Goal: Information Seeking & Learning: Compare options

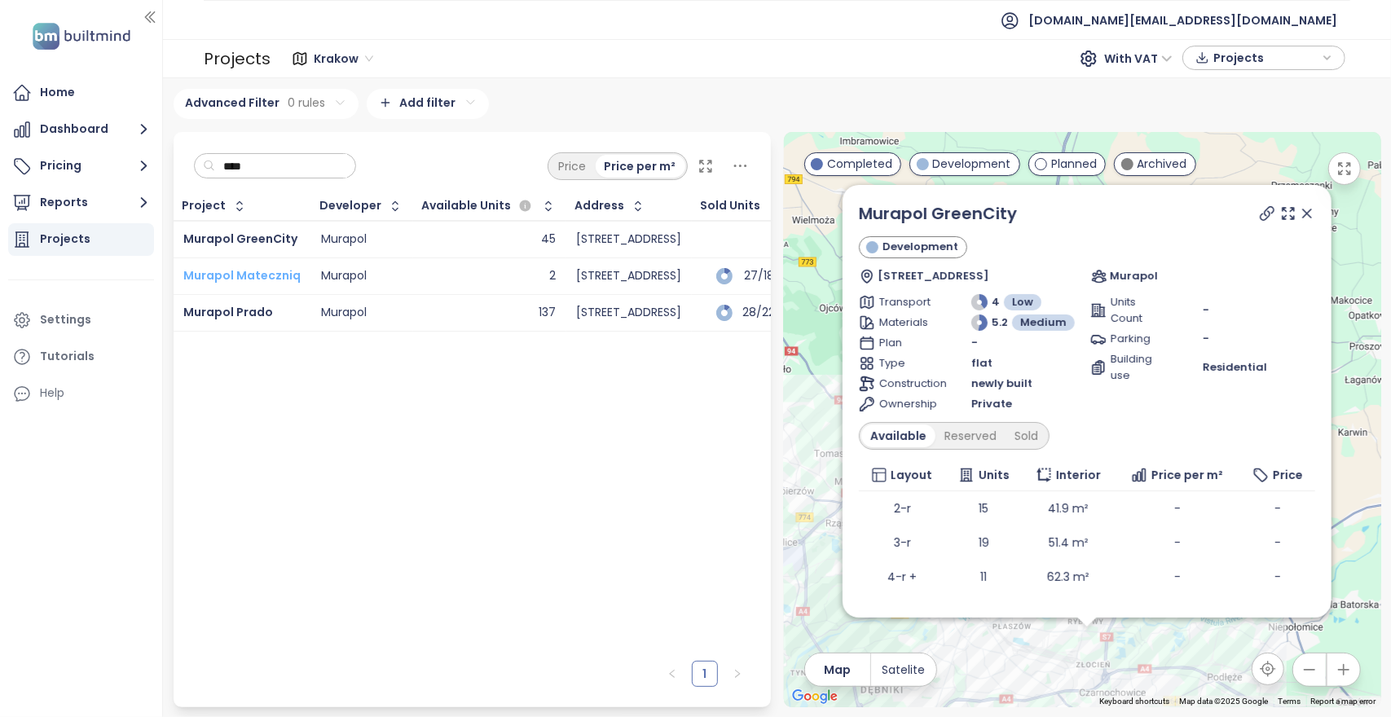
click at [246, 273] on span "Murapol Mateczniq" at bounding box center [241, 275] width 117 height 16
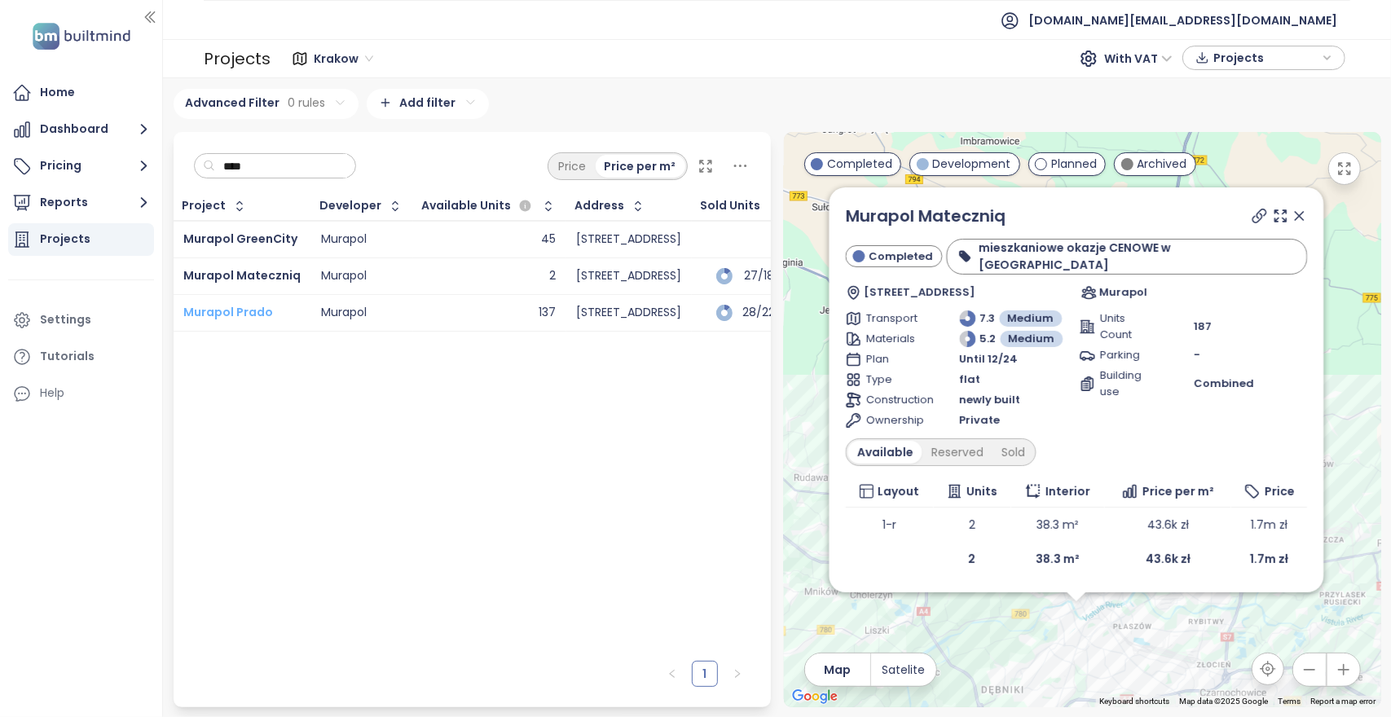
click at [236, 313] on span "Murapol Prado" at bounding box center [228, 312] width 90 height 16
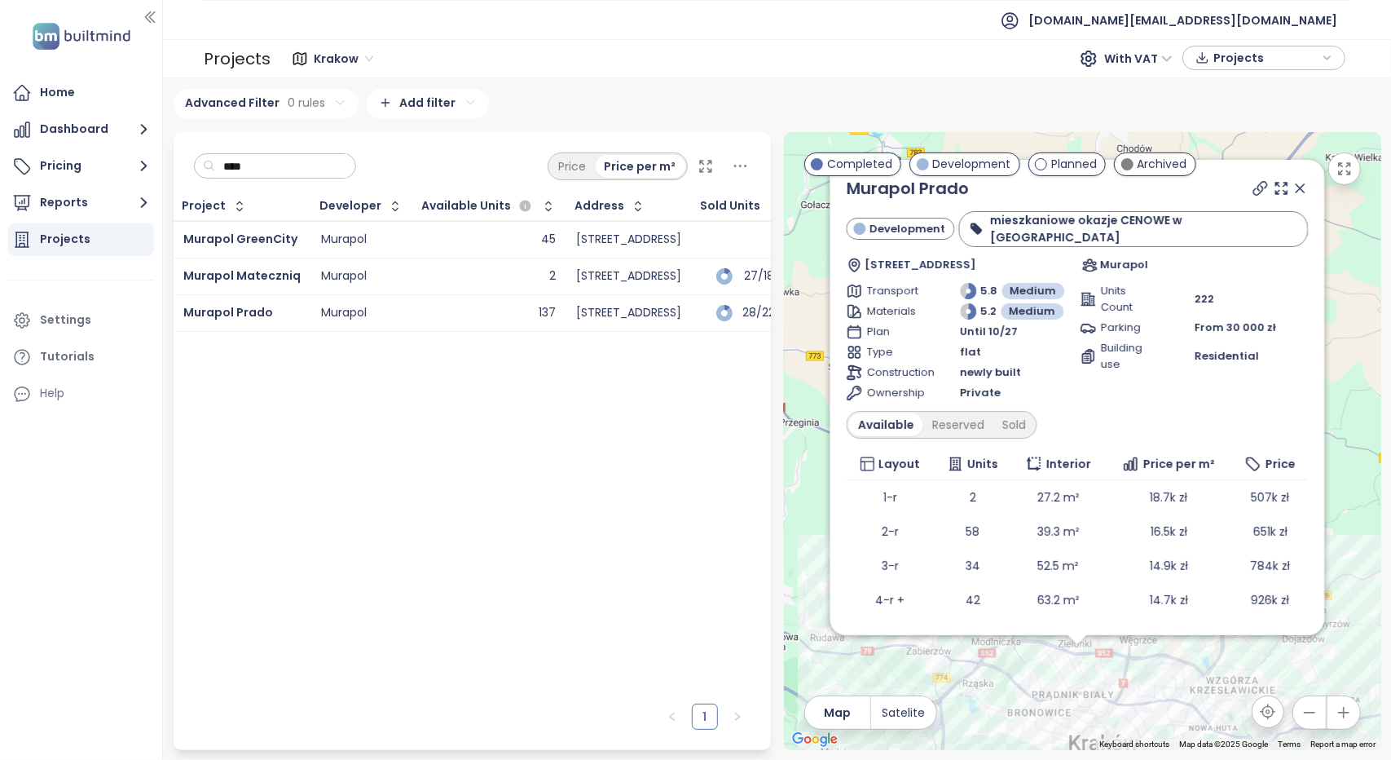
click at [301, 170] on input "****" at bounding box center [281, 166] width 132 height 24
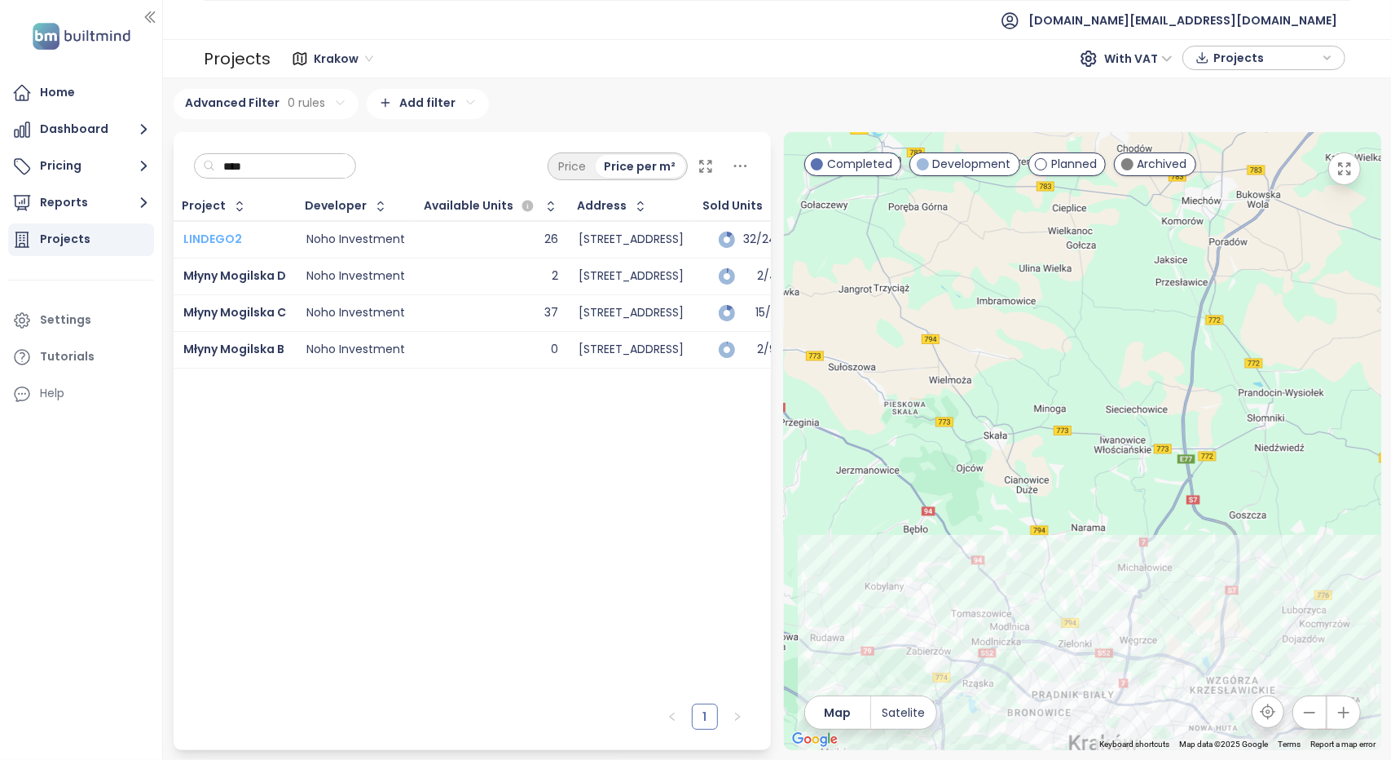
type input "****"
click at [222, 239] on span "LINDEGO2" at bounding box center [212, 239] width 59 height 16
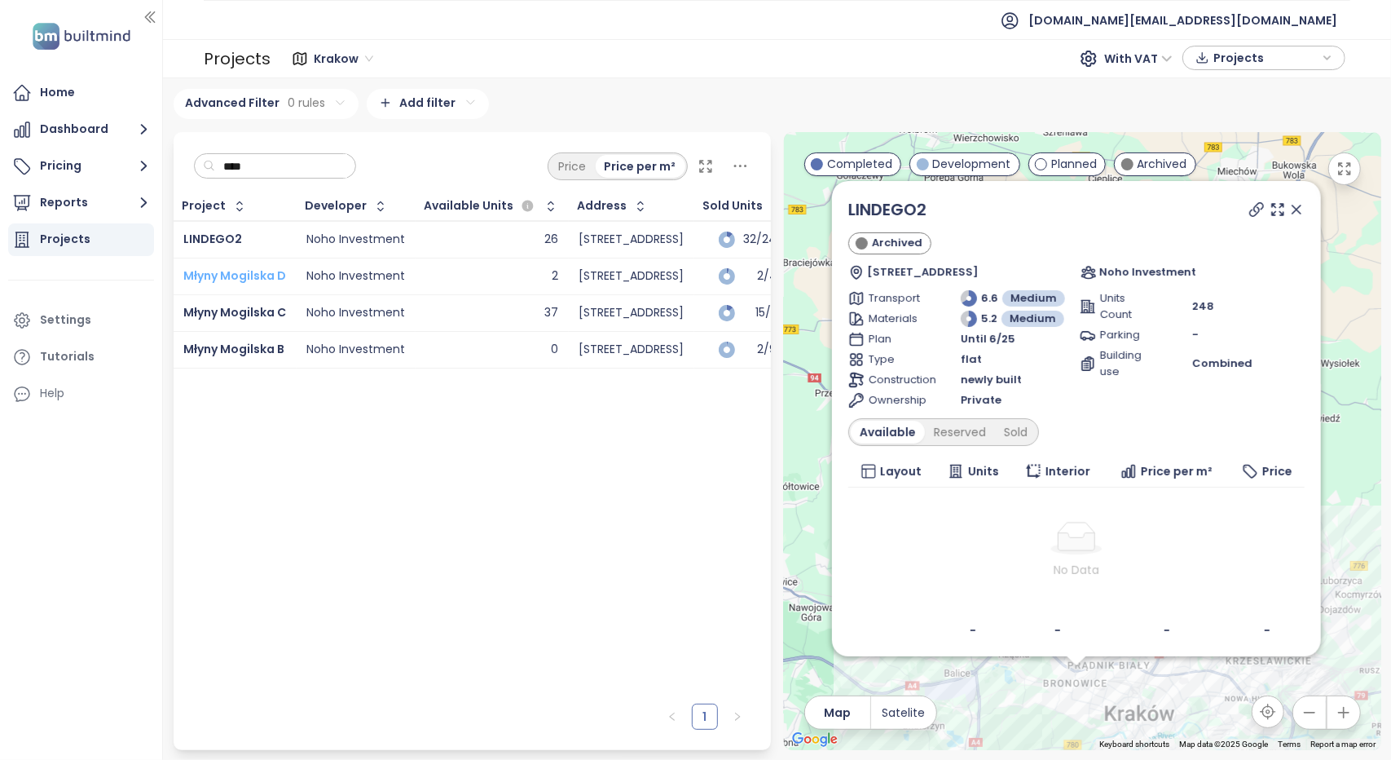
click at [251, 271] on span "Młyny Mogilska D" at bounding box center [234, 275] width 103 height 16
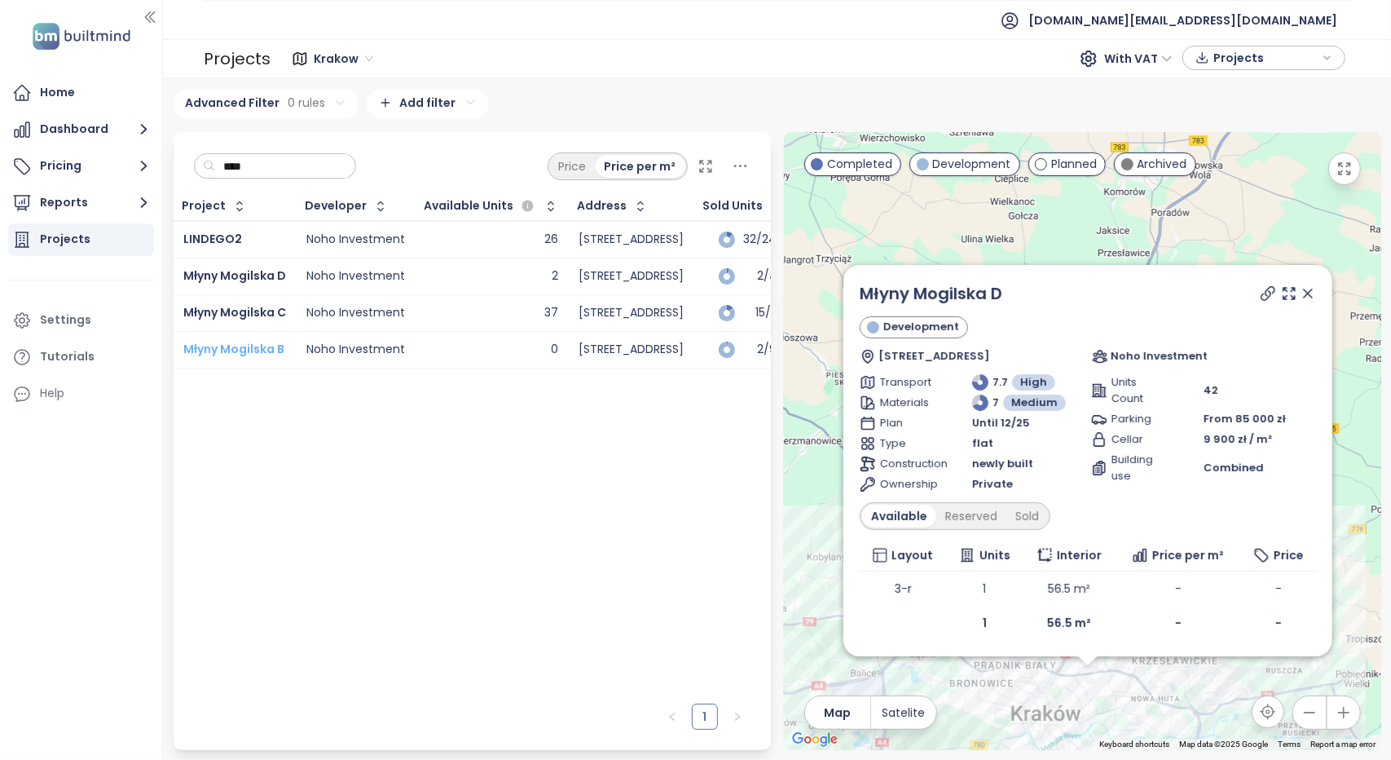
click at [262, 344] on span "Młyny Mogilska B" at bounding box center [233, 349] width 101 height 16
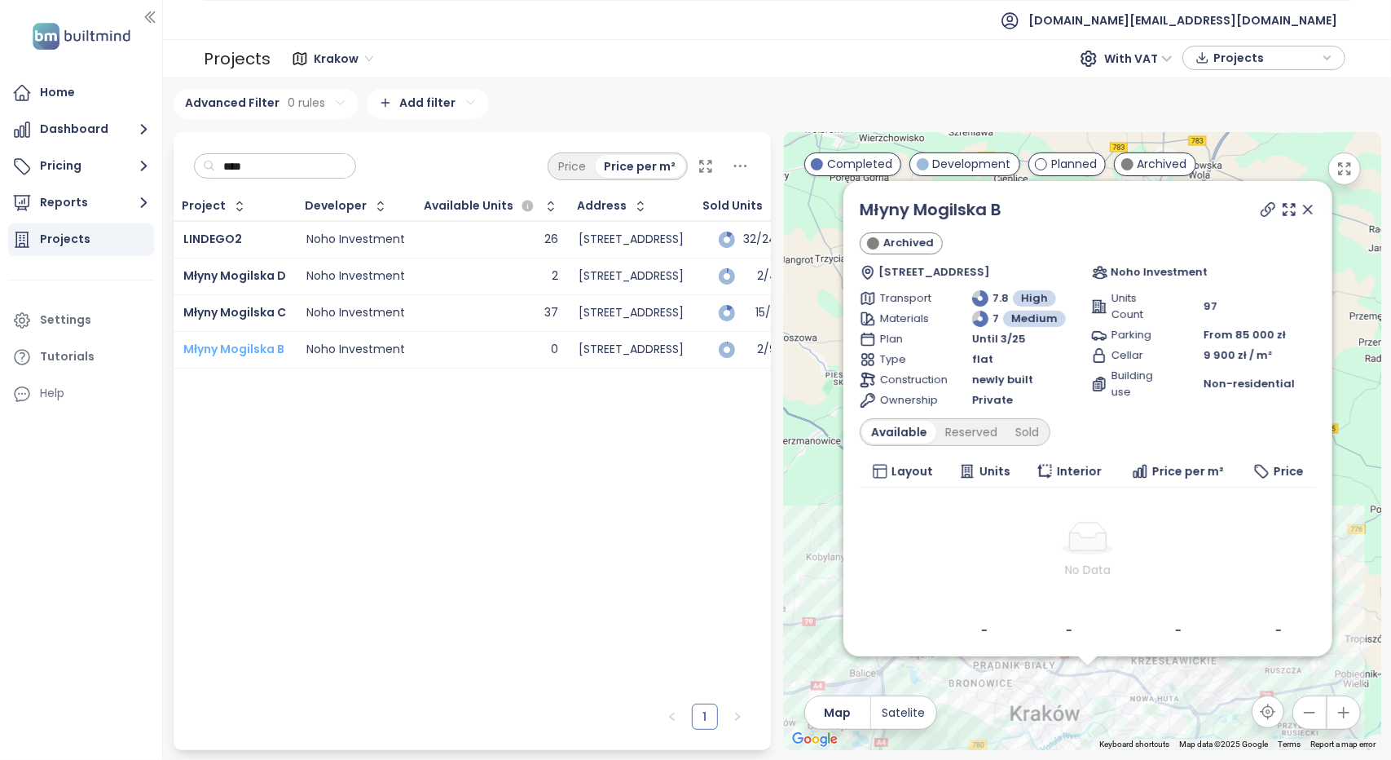
click at [243, 342] on span "Młyny Mogilska B" at bounding box center [233, 349] width 101 height 16
click at [1304, 211] on icon at bounding box center [1308, 209] width 8 height 8
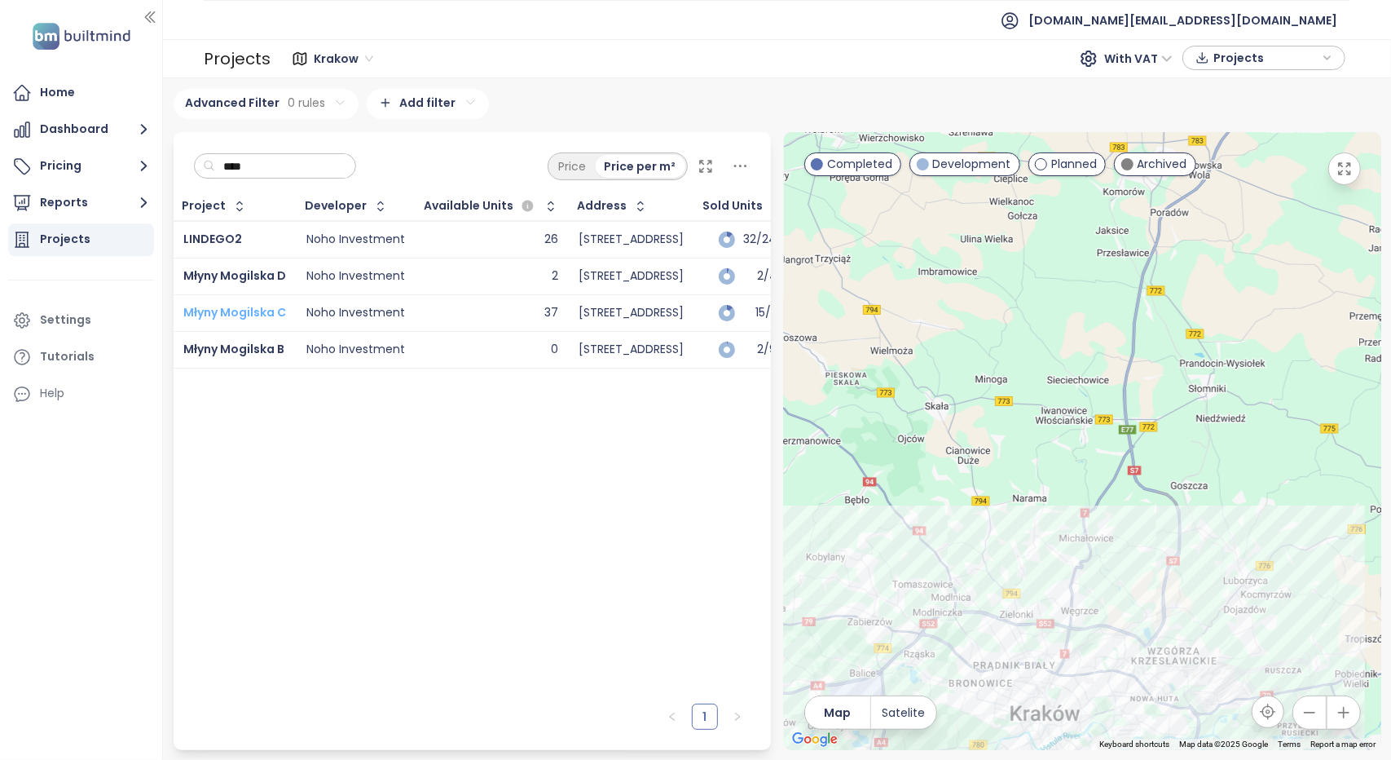
click at [244, 307] on span "Młyny Mogilska C" at bounding box center [234, 312] width 103 height 16
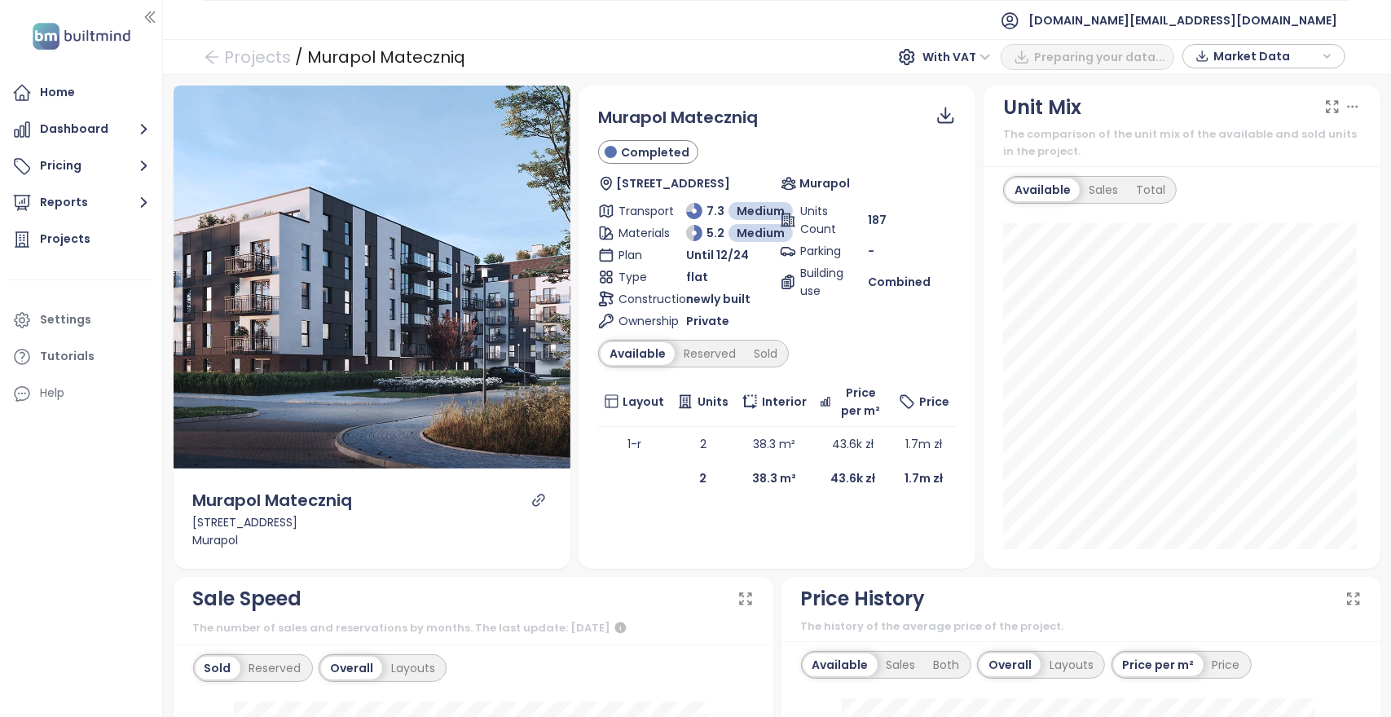
click at [532, 496] on icon "link" at bounding box center [538, 500] width 15 height 15
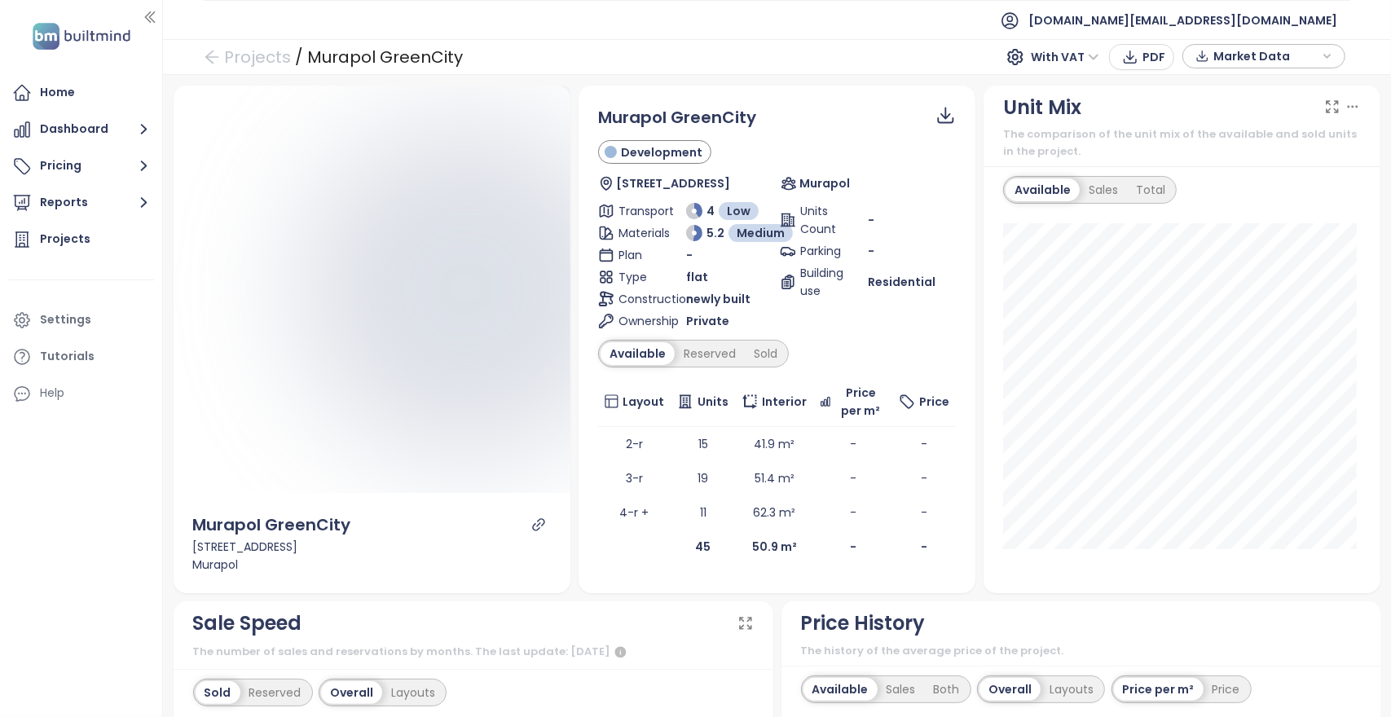
click at [539, 520] on icon "link" at bounding box center [538, 525] width 15 height 15
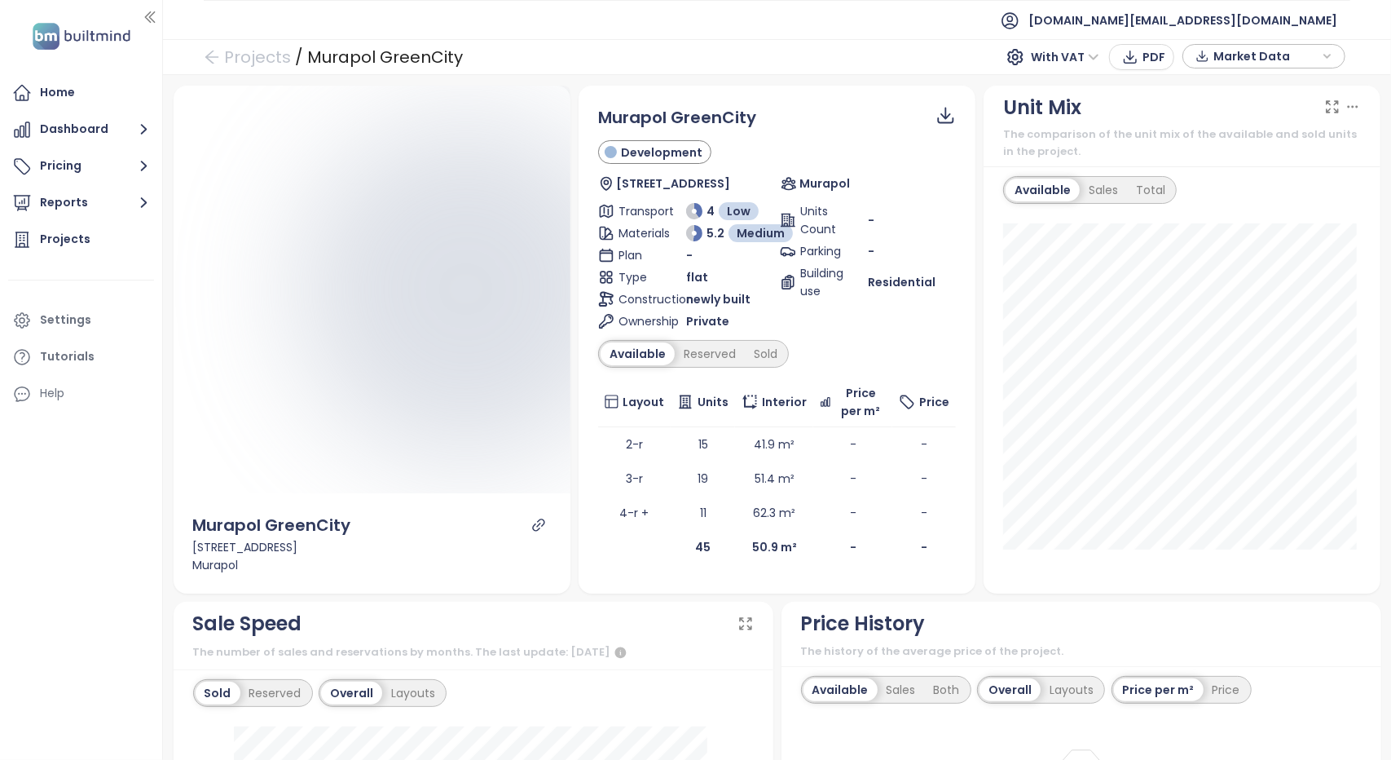
click at [534, 525] on icon "link" at bounding box center [538, 524] width 12 height 12
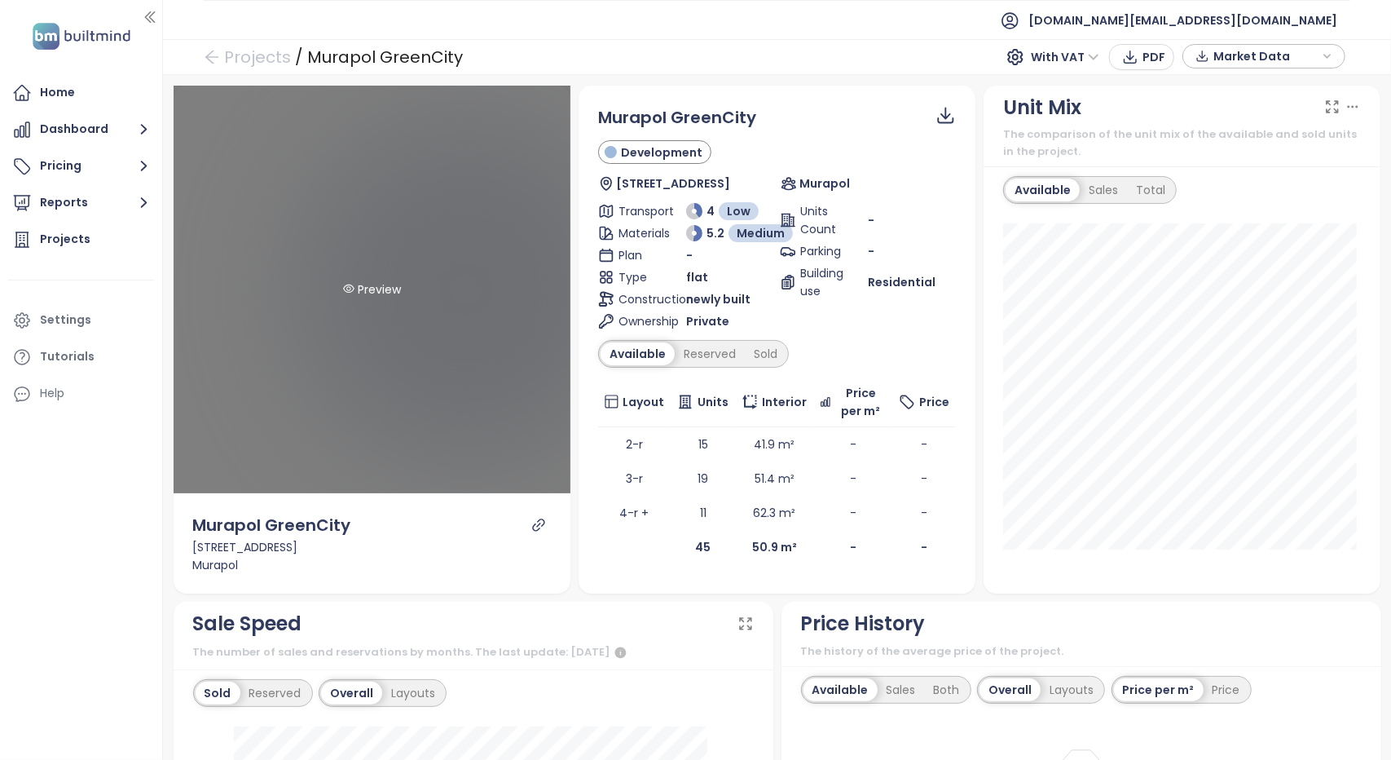
click at [417, 298] on div "Preview" at bounding box center [372, 290] width 397 height 408
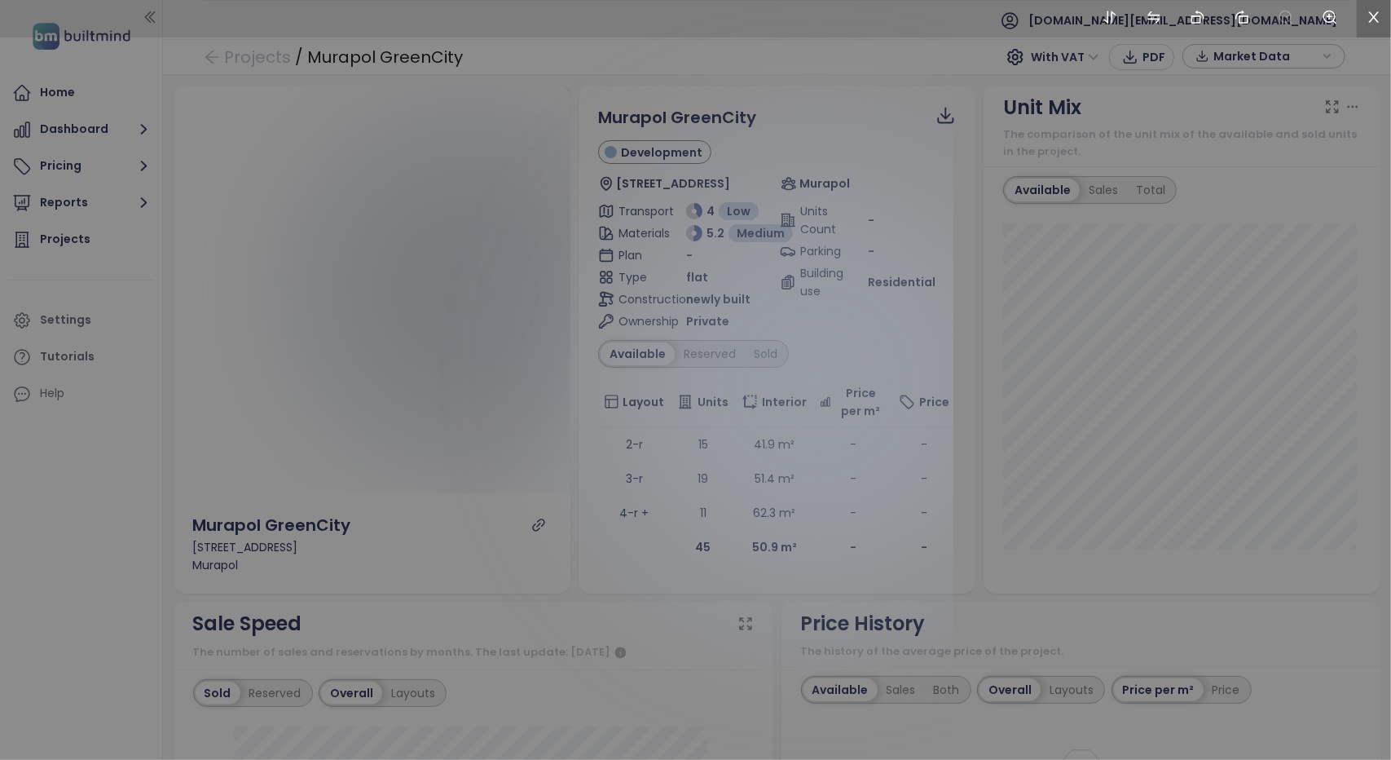
click at [1383, 15] on li at bounding box center [1374, 18] width 34 height 37
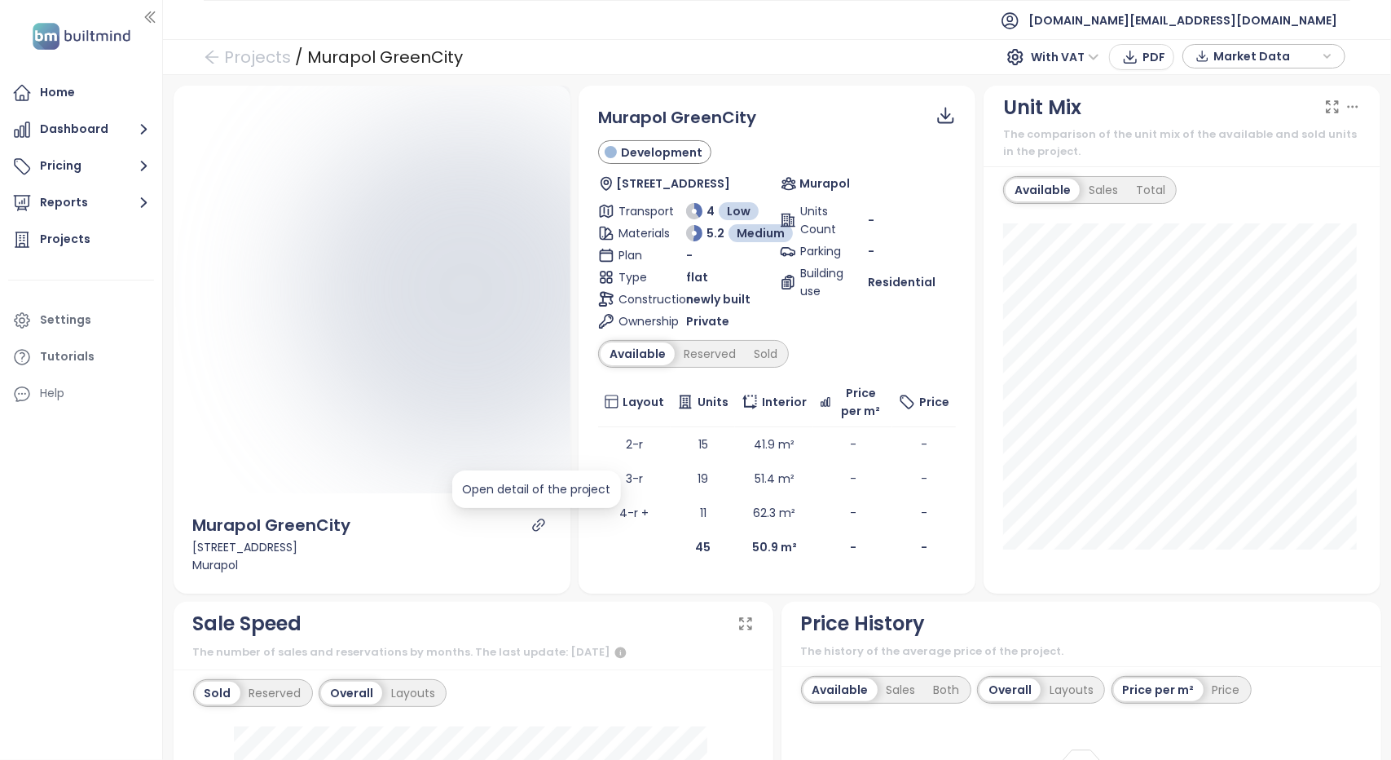
click at [533, 530] on icon "link" at bounding box center [538, 524] width 12 height 12
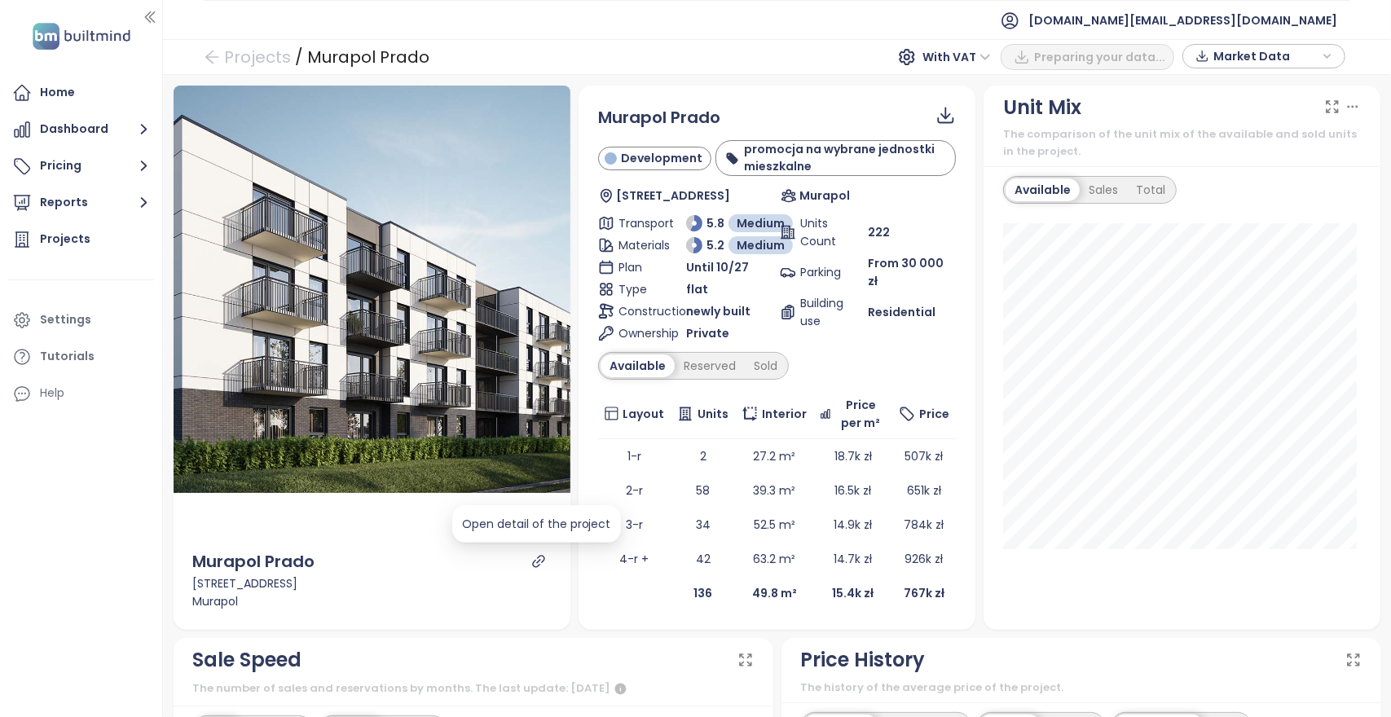
click at [531, 563] on icon "link" at bounding box center [538, 561] width 15 height 15
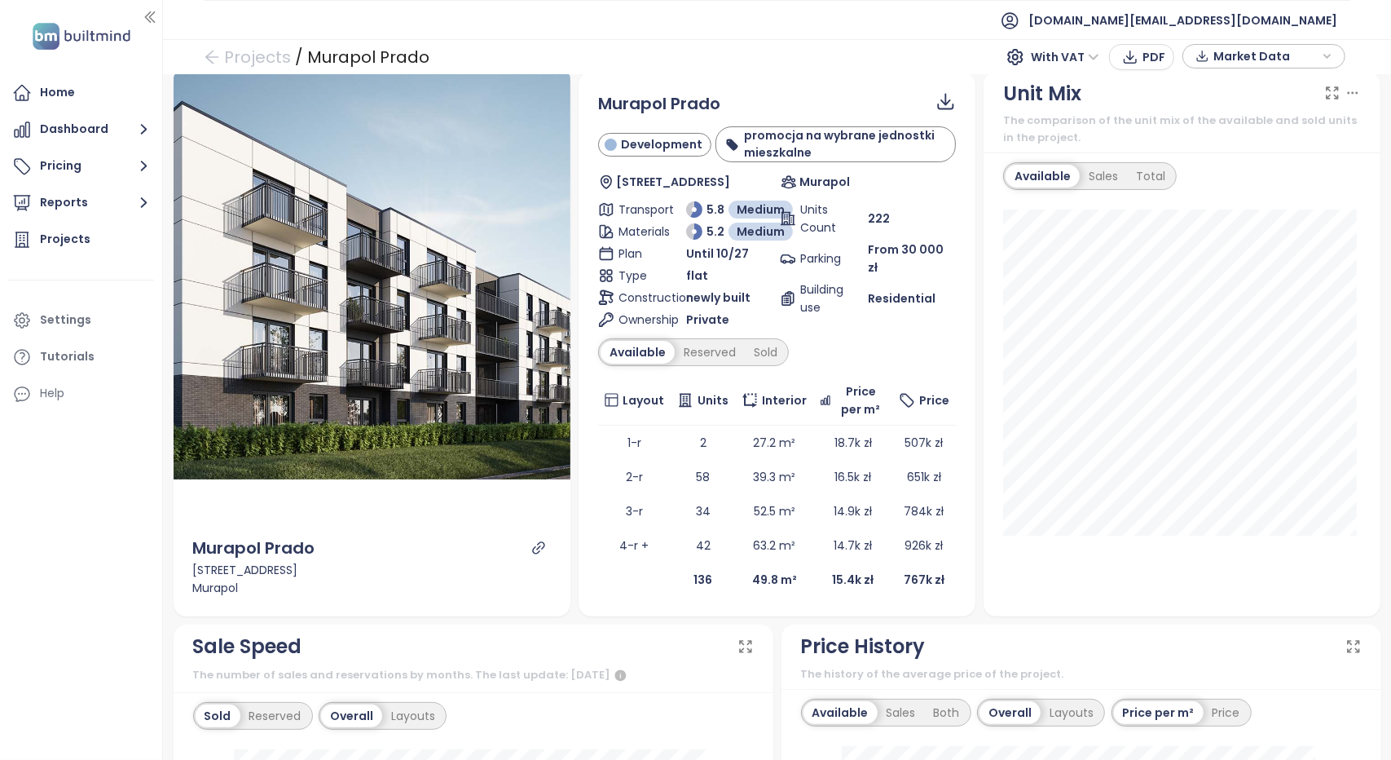
scroll to position [1, 0]
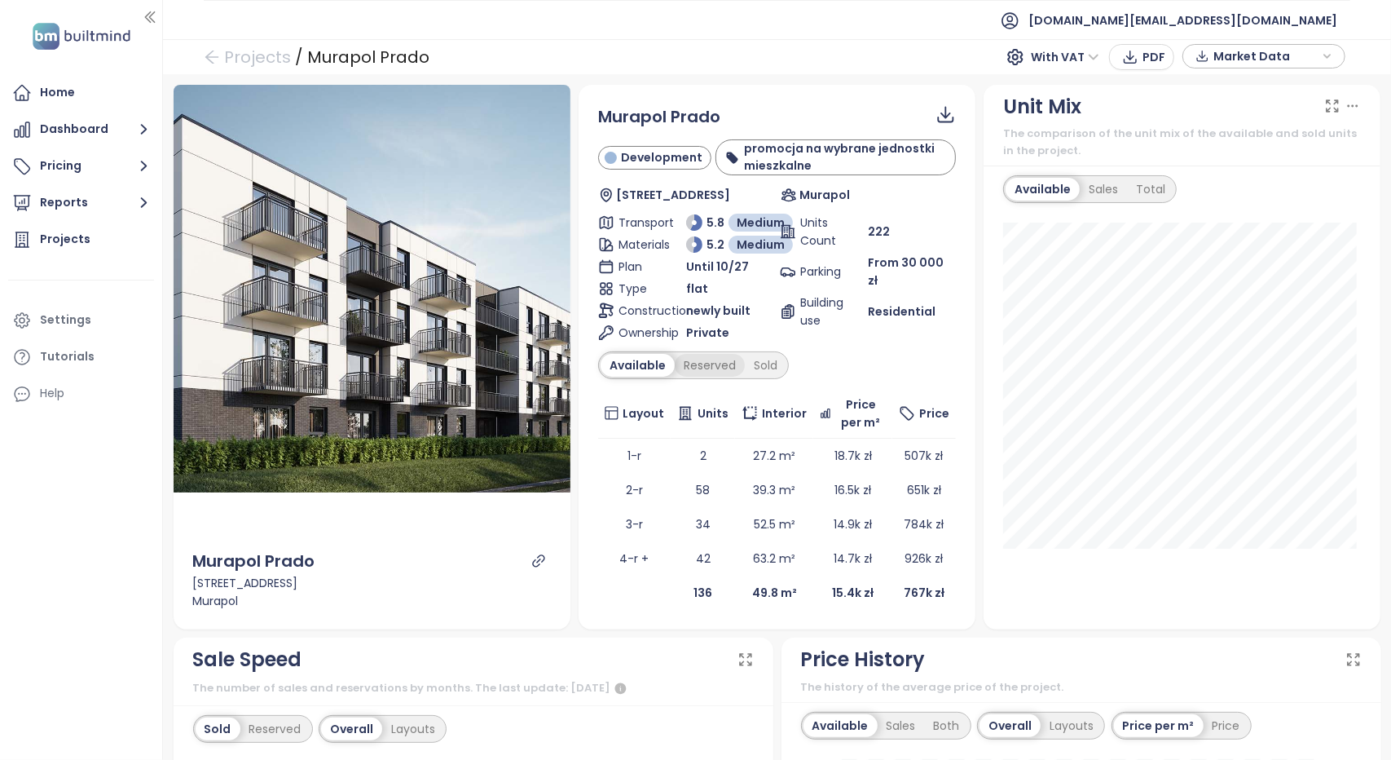
click at [703, 365] on div "Reserved" at bounding box center [710, 365] width 70 height 23
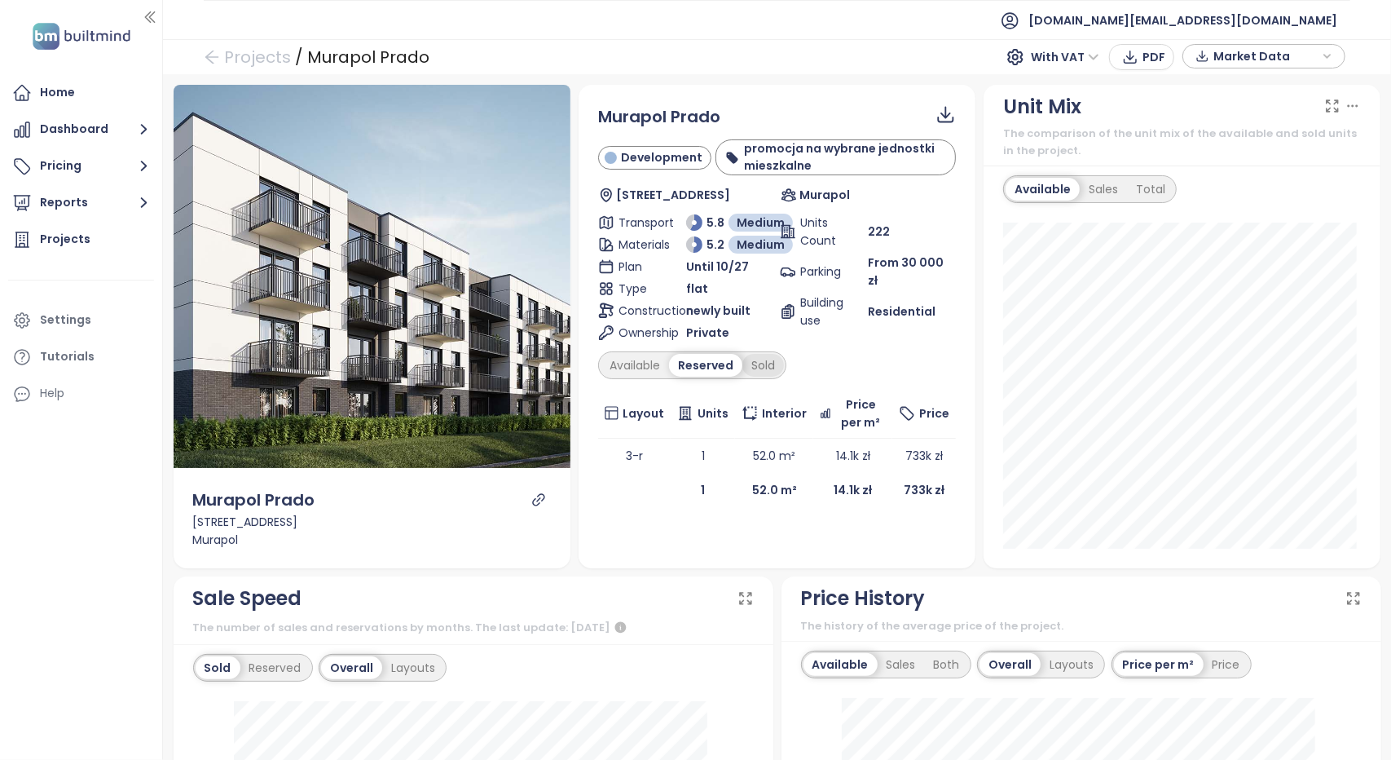
click at [765, 363] on div "Sold" at bounding box center [764, 365] width 42 height 23
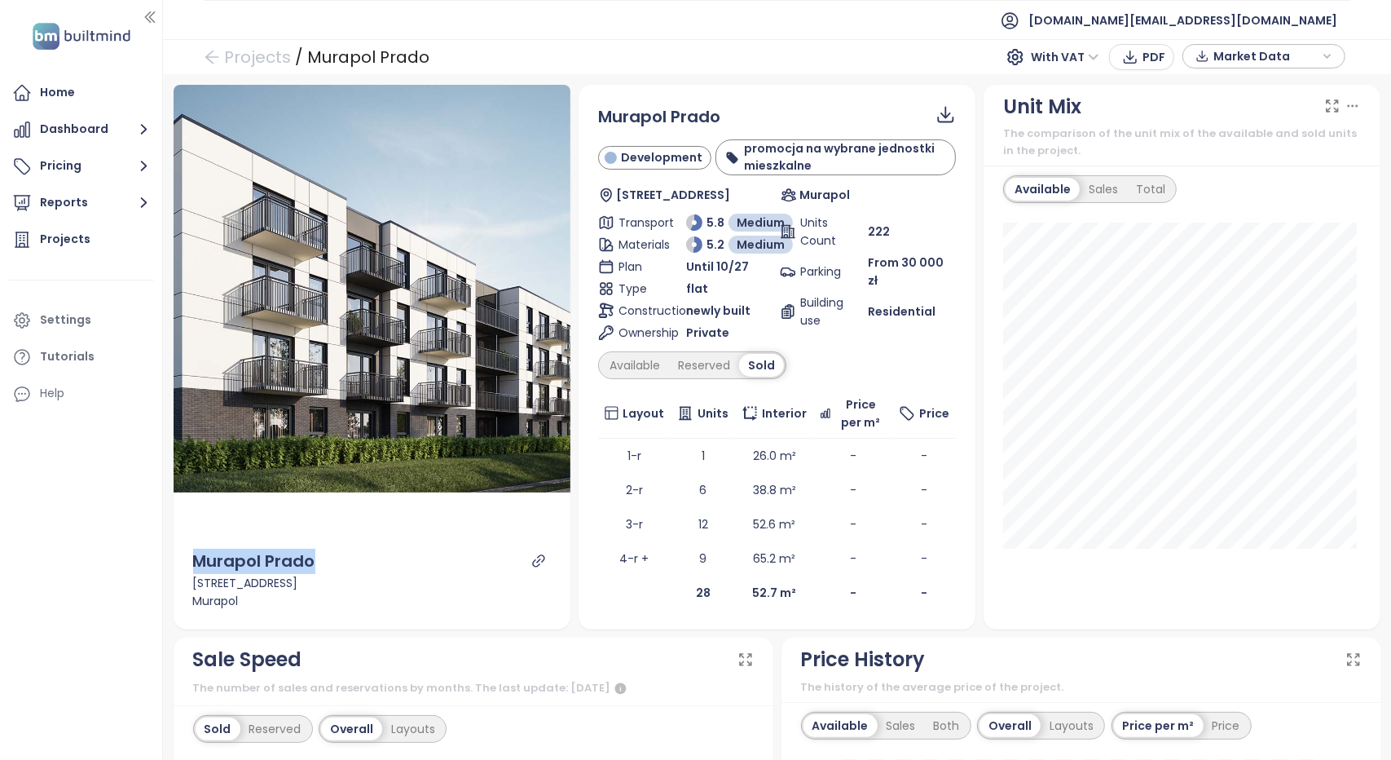
drag, startPoint x: 318, startPoint y: 560, endPoint x: 187, endPoint y: 560, distance: 130.4
click at [187, 560] on div "Murapol Prado Piaszczysta 31, 31-226 Kraków, Poland Murapol" at bounding box center [372, 579] width 397 height 100
copy div "Murapol Prado"
click at [531, 560] on icon "link" at bounding box center [538, 560] width 15 height 15
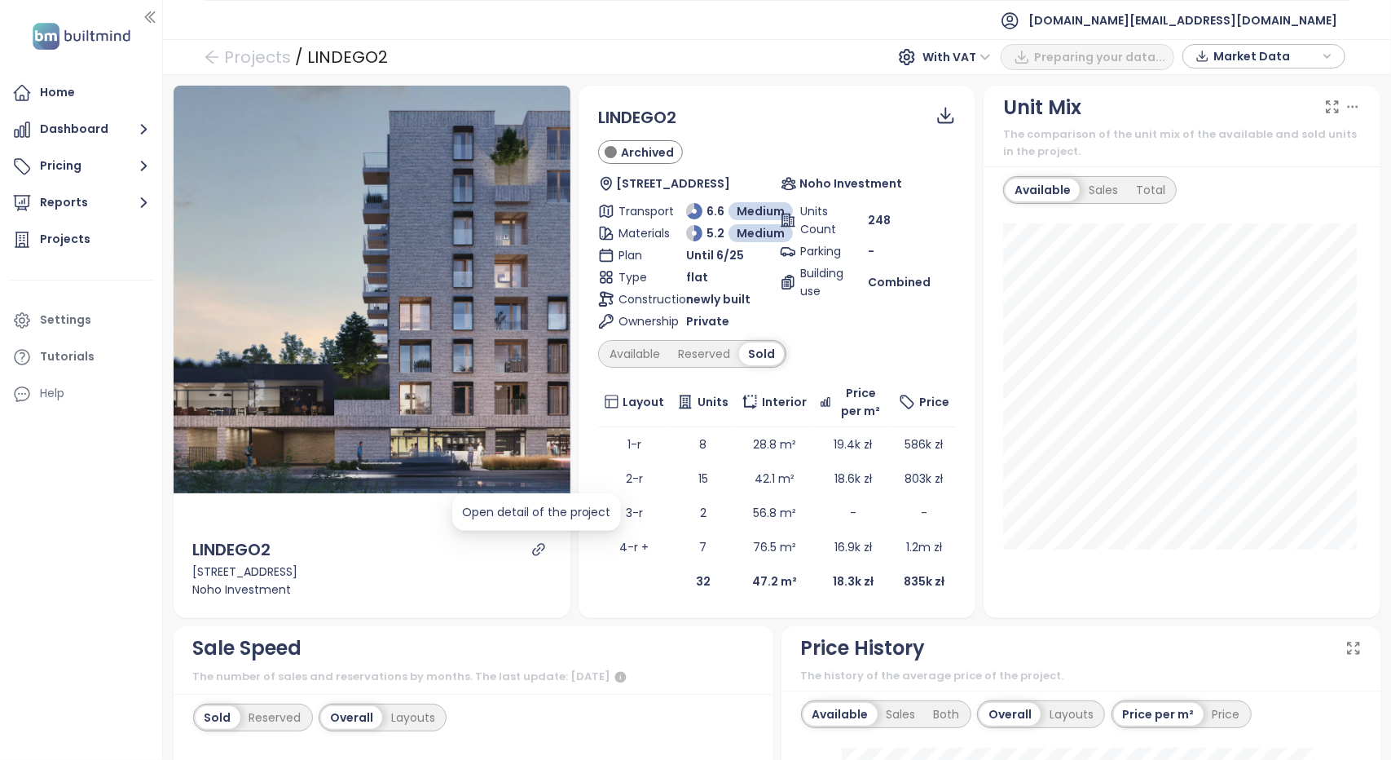
click at [531, 558] on div at bounding box center [539, 549] width 24 height 25
copy span "LINDEGO2"
click at [534, 545] on icon "link" at bounding box center [538, 549] width 15 height 15
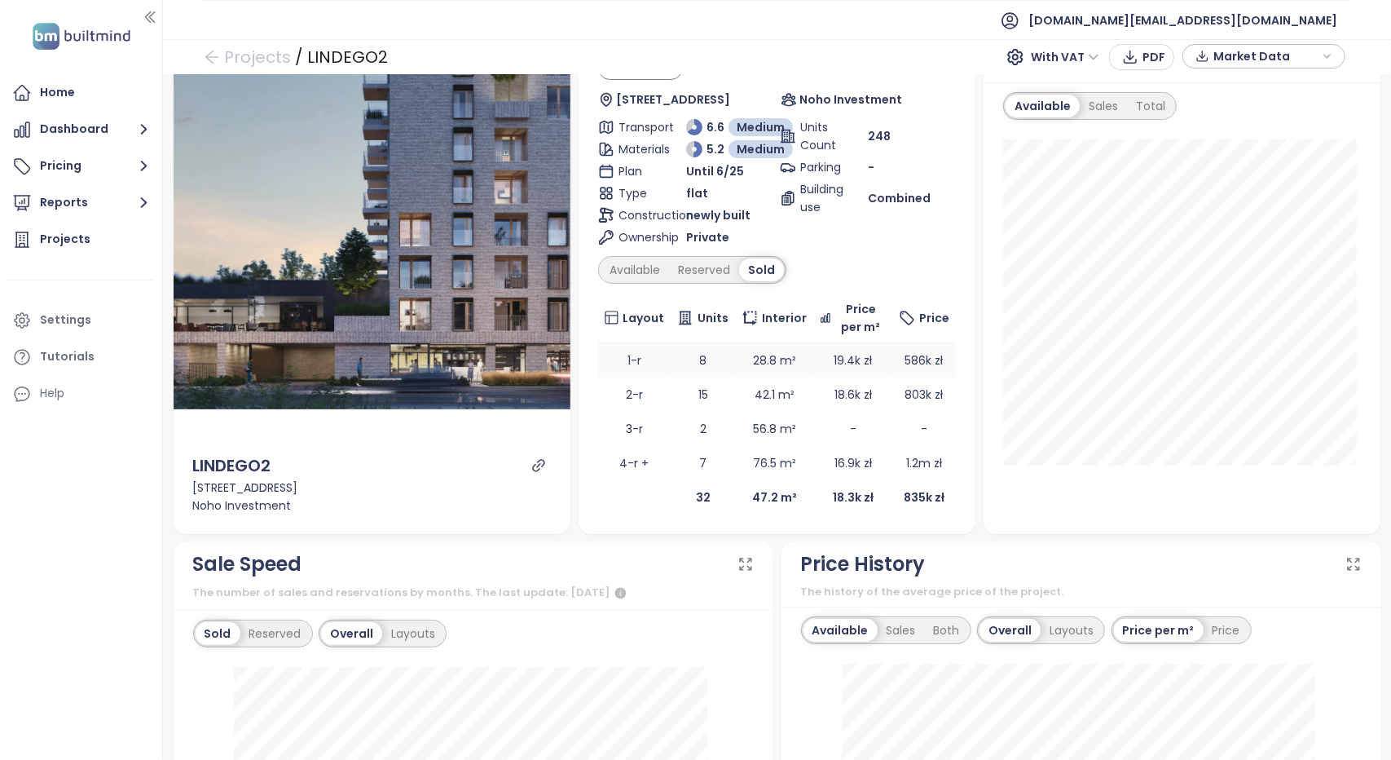
scroll to position [82, 0]
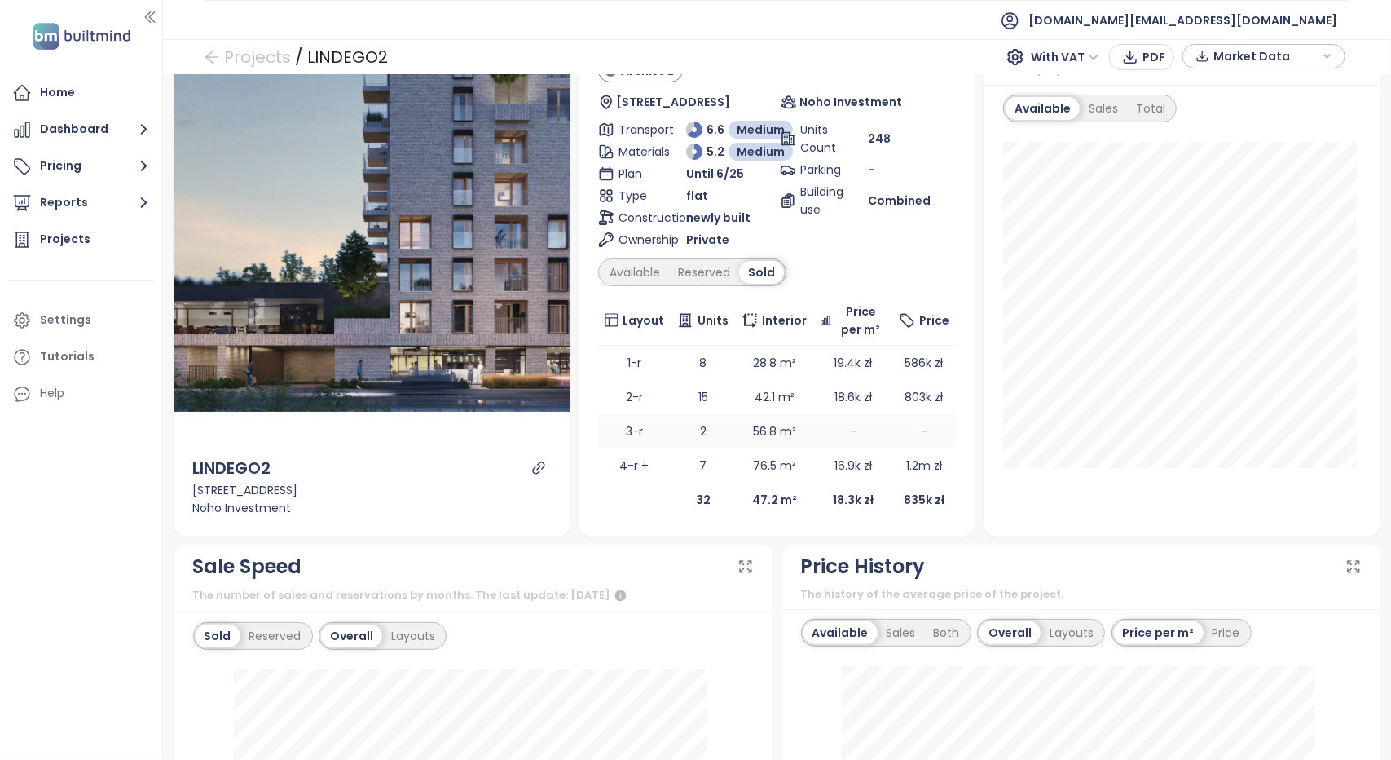
click at [893, 423] on td "-" at bounding box center [925, 431] width 64 height 34
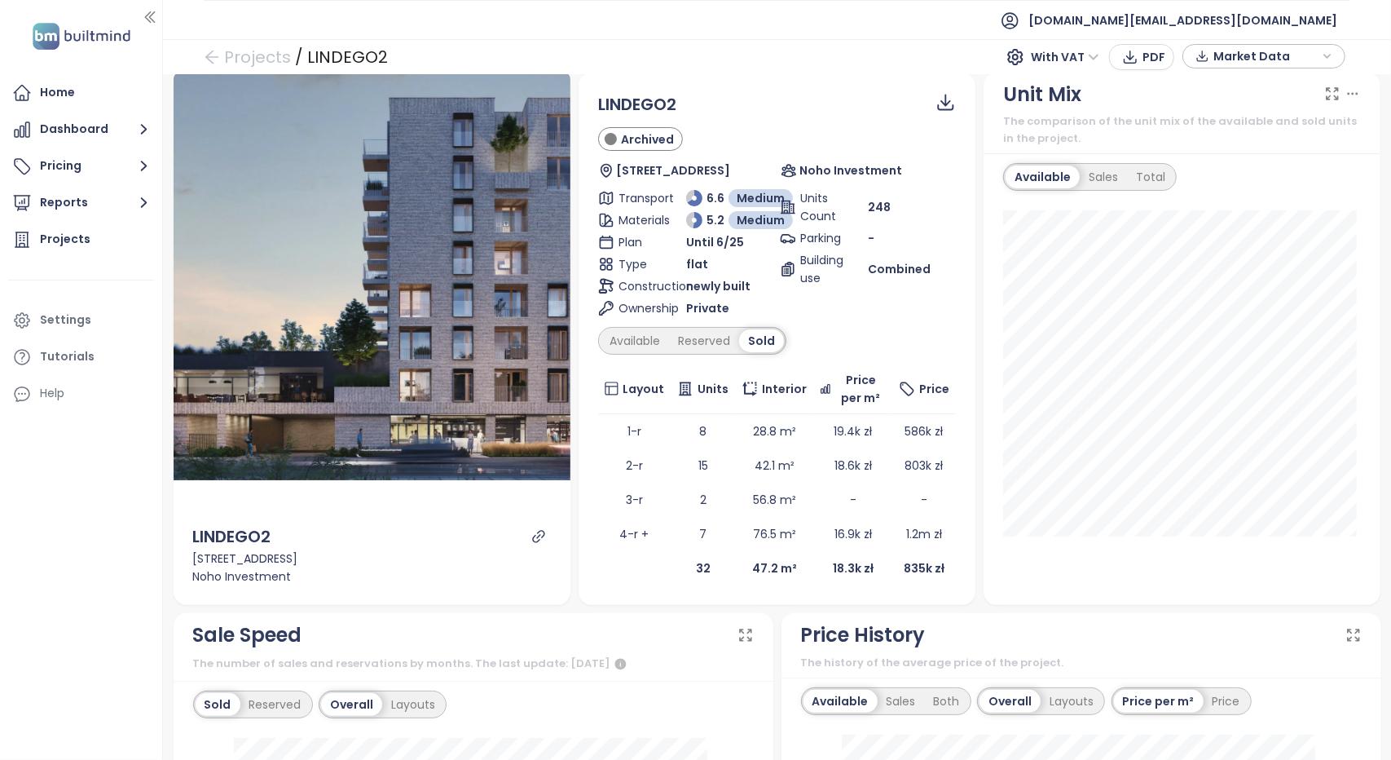
scroll to position [0, 0]
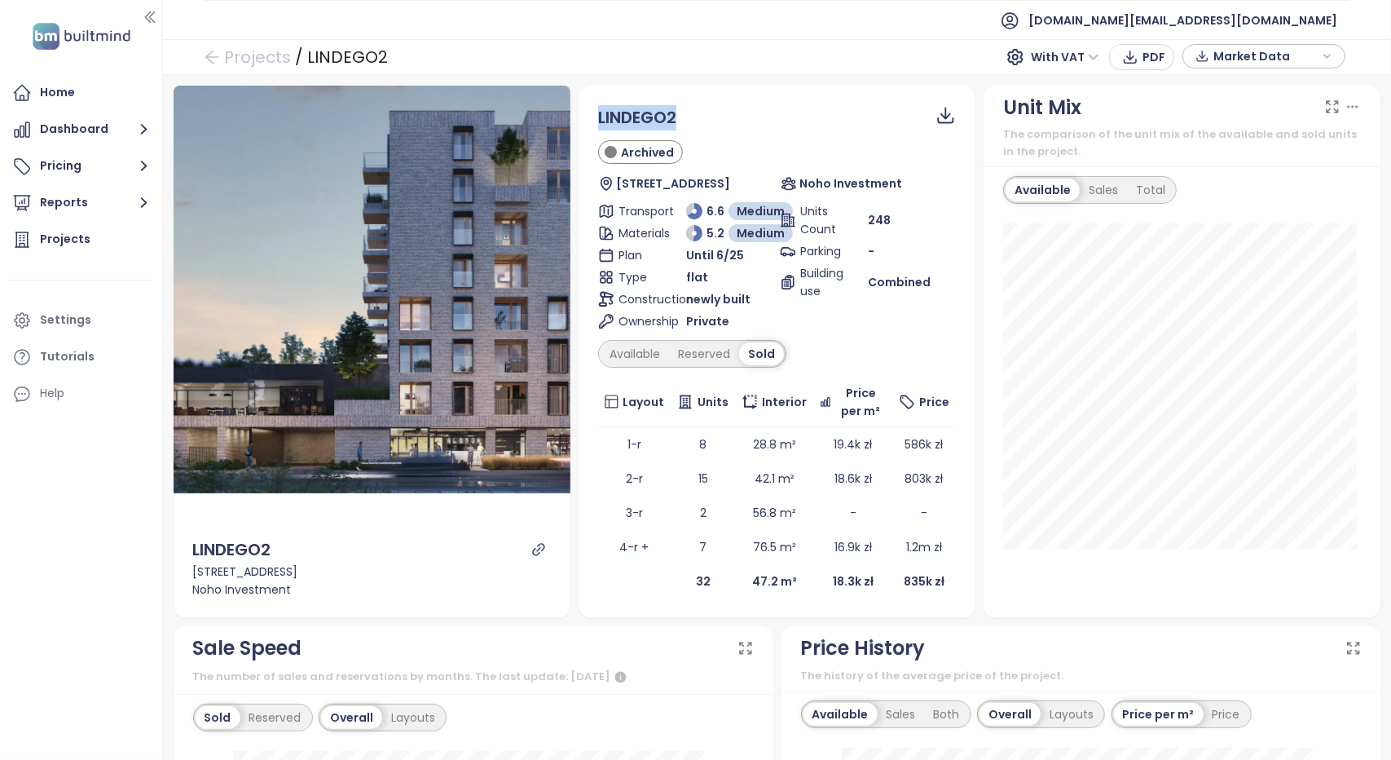
drag, startPoint x: 668, startPoint y: 115, endPoint x: 597, endPoint y: 115, distance: 70.9
click at [598, 115] on div "LINDEGO2" at bounding box center [777, 117] width 358 height 25
copy span "LINDEGO2"
click at [634, 351] on div "Available" at bounding box center [635, 353] width 68 height 23
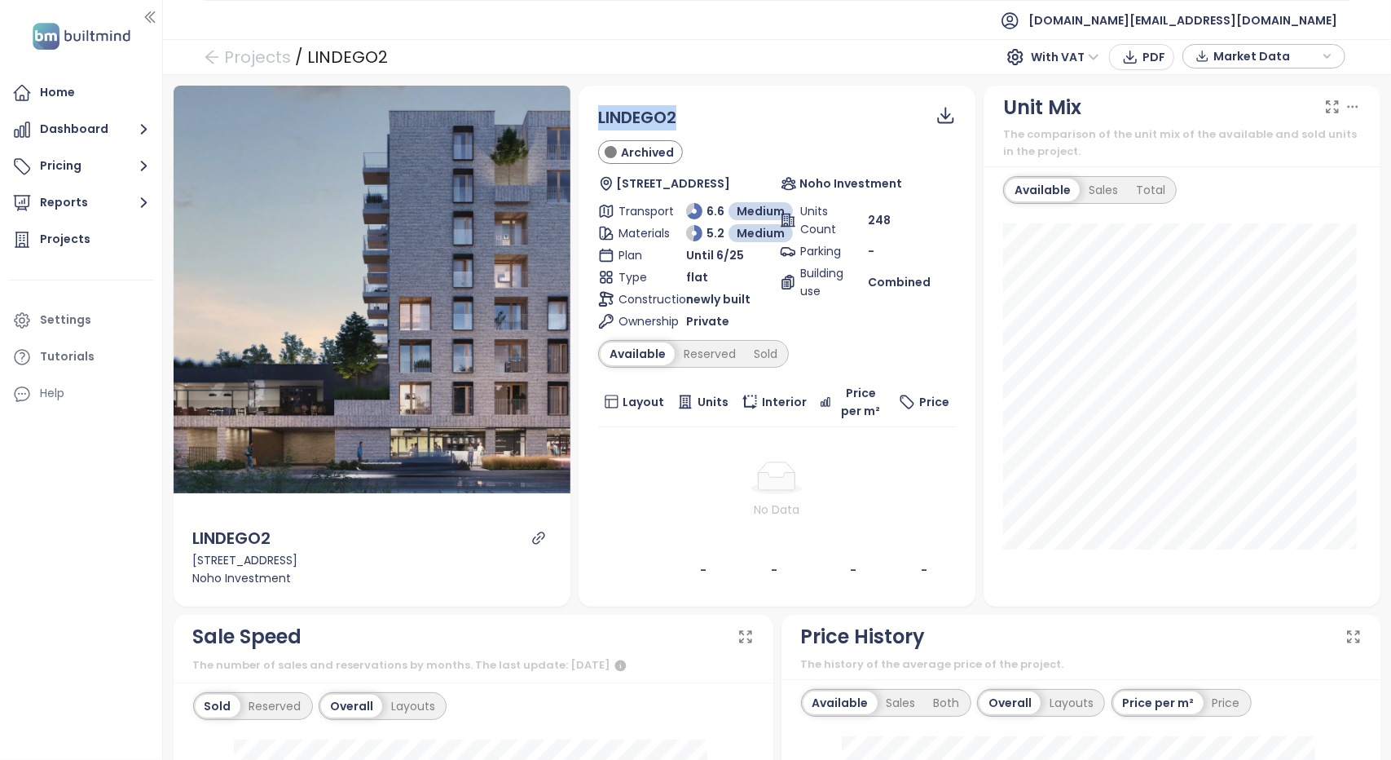
drag, startPoint x: 681, startPoint y: 123, endPoint x: 595, endPoint y: 125, distance: 86.4
click at [598, 125] on div "LINDEGO2" at bounding box center [777, 117] width 358 height 25
copy span "LINDEGO2"
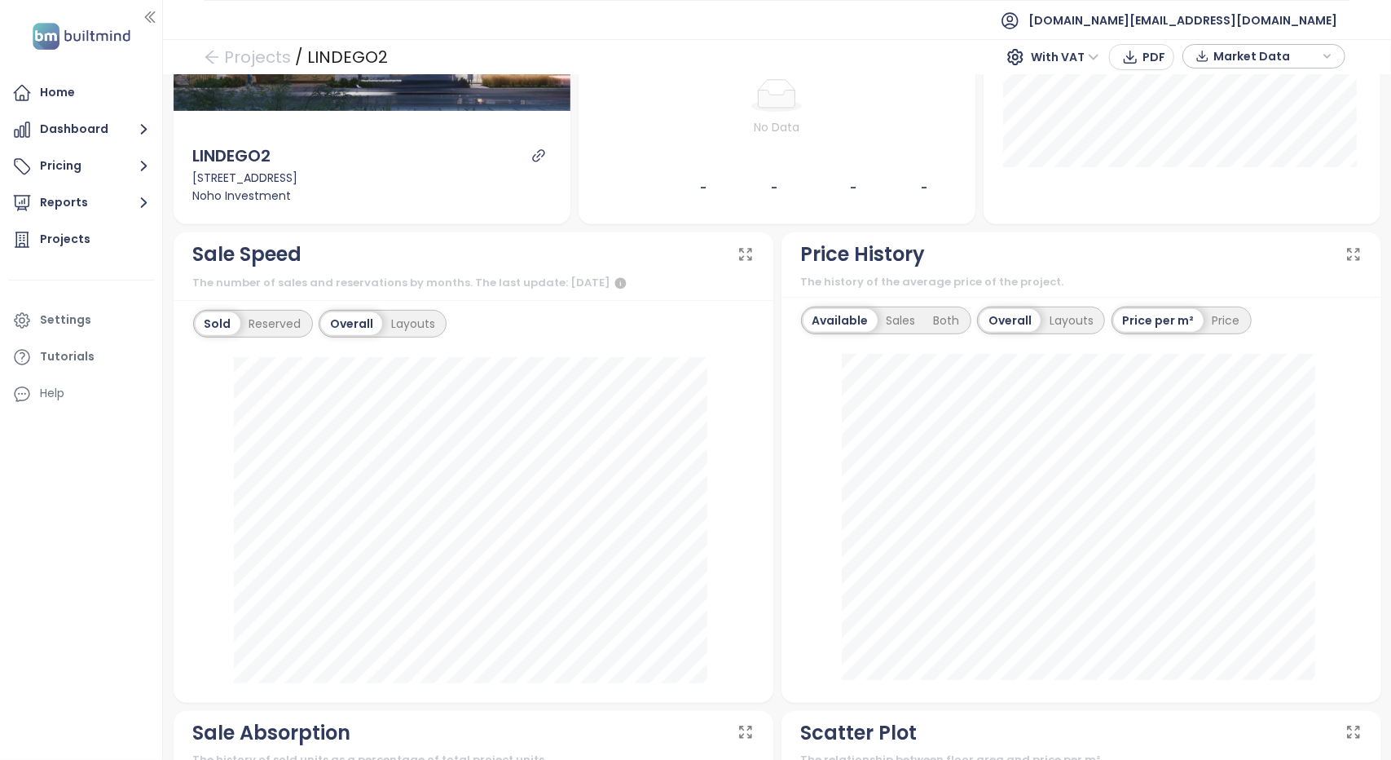
scroll to position [326, 0]
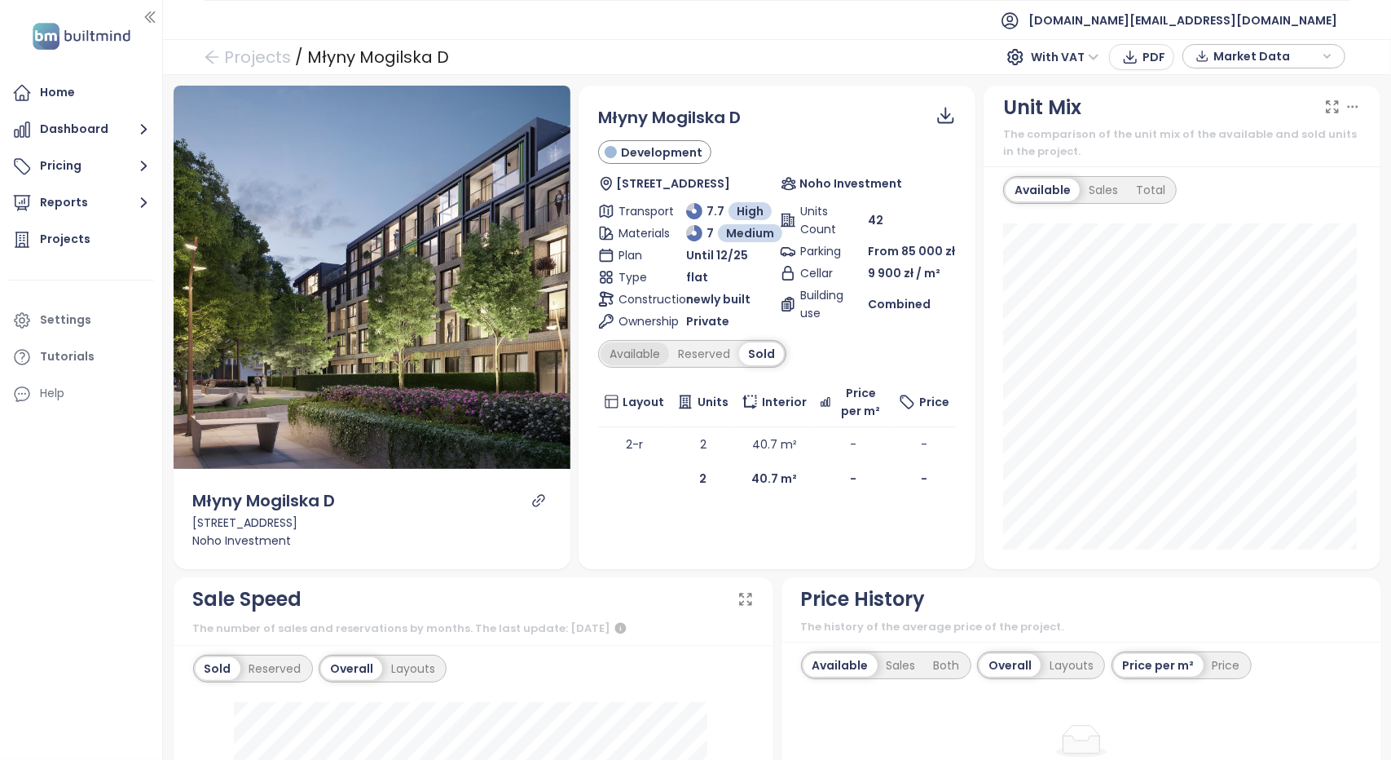
click at [637, 351] on div "Available" at bounding box center [635, 353] width 68 height 23
click at [535, 497] on icon "link" at bounding box center [538, 500] width 15 height 15
drag, startPoint x: 452, startPoint y: 56, endPoint x: 310, endPoint y: 57, distance: 141.8
click at [310, 57] on div "Projects / Młyny Mogilska D With VAT PDF Market Data" at bounding box center [777, 57] width 1228 height 36
copy div "Młyny Mogilska D"
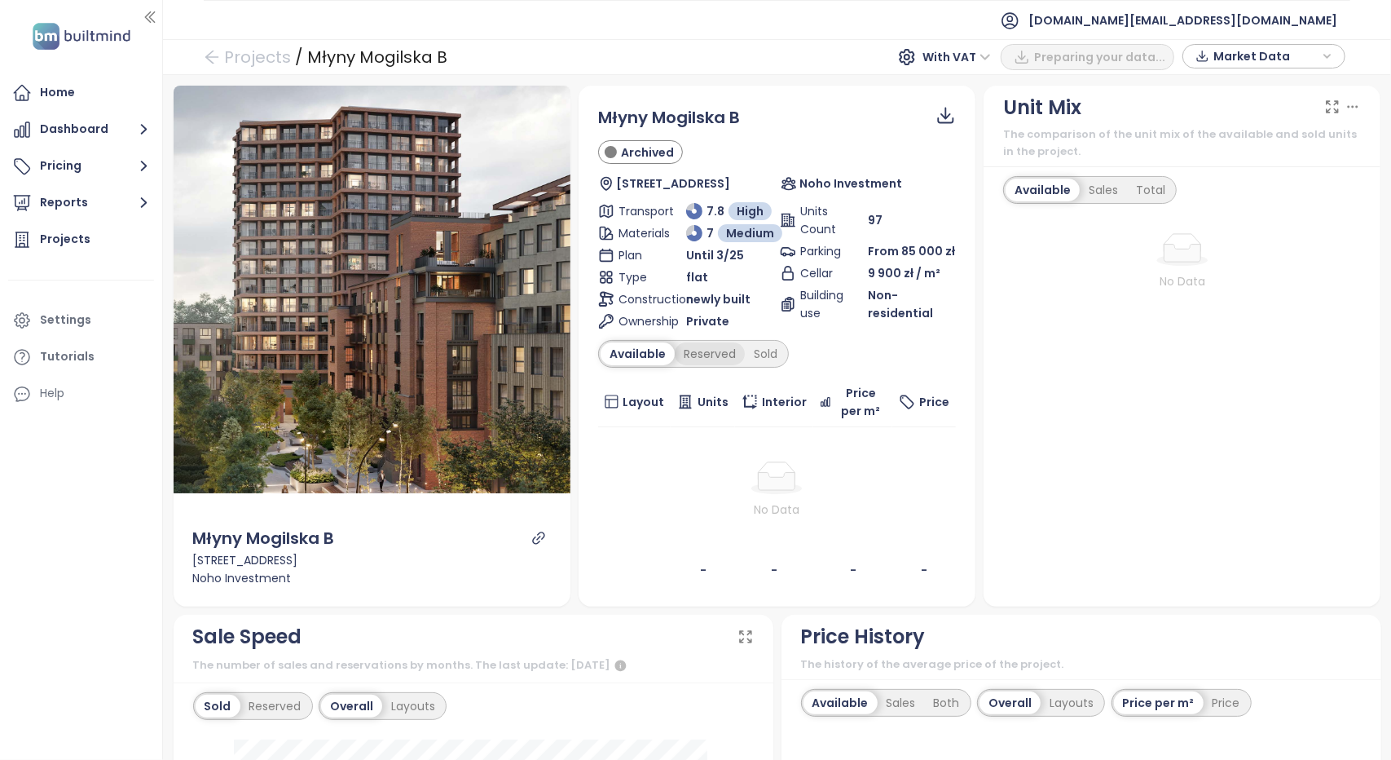
click at [716, 351] on div "Reserved" at bounding box center [710, 353] width 70 height 23
click at [748, 350] on div "Sold" at bounding box center [764, 353] width 42 height 23
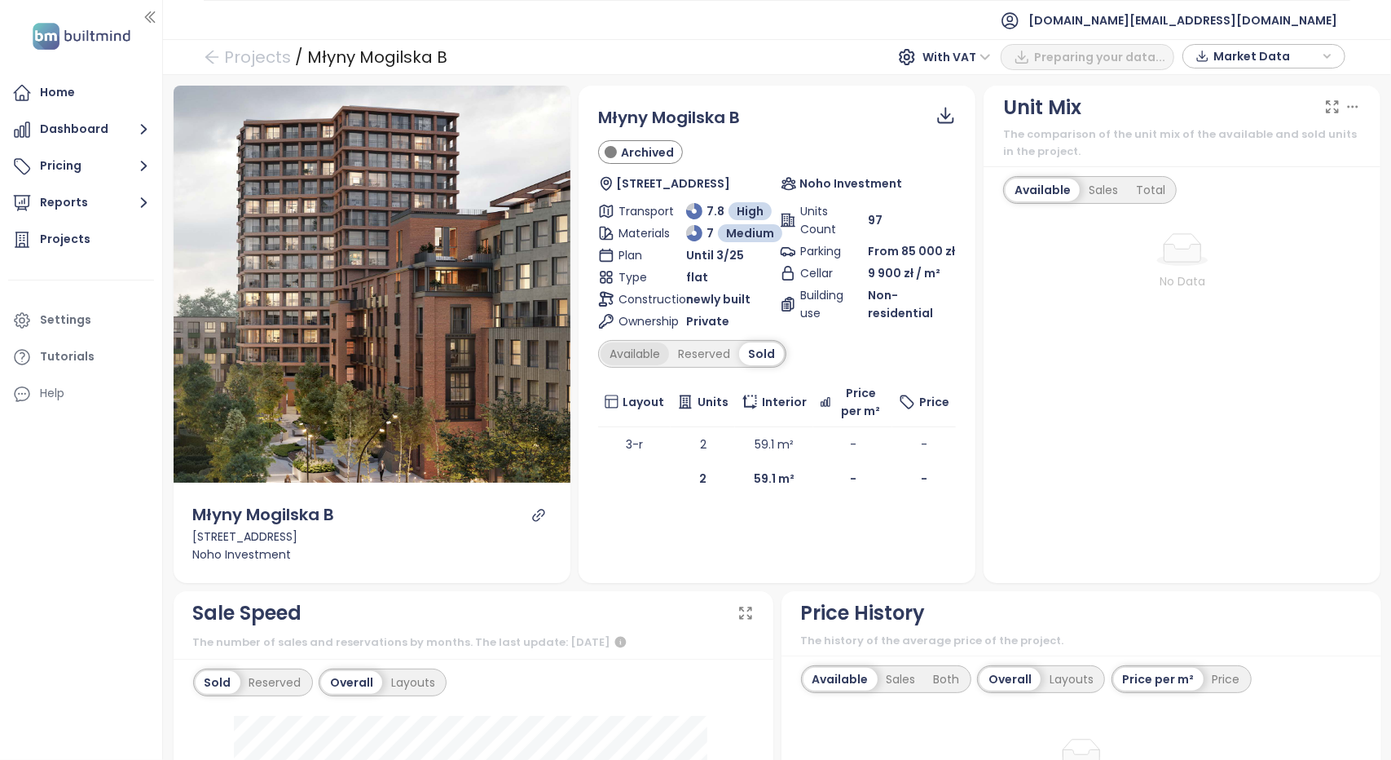
click at [632, 346] on div "Available" at bounding box center [635, 353] width 68 height 23
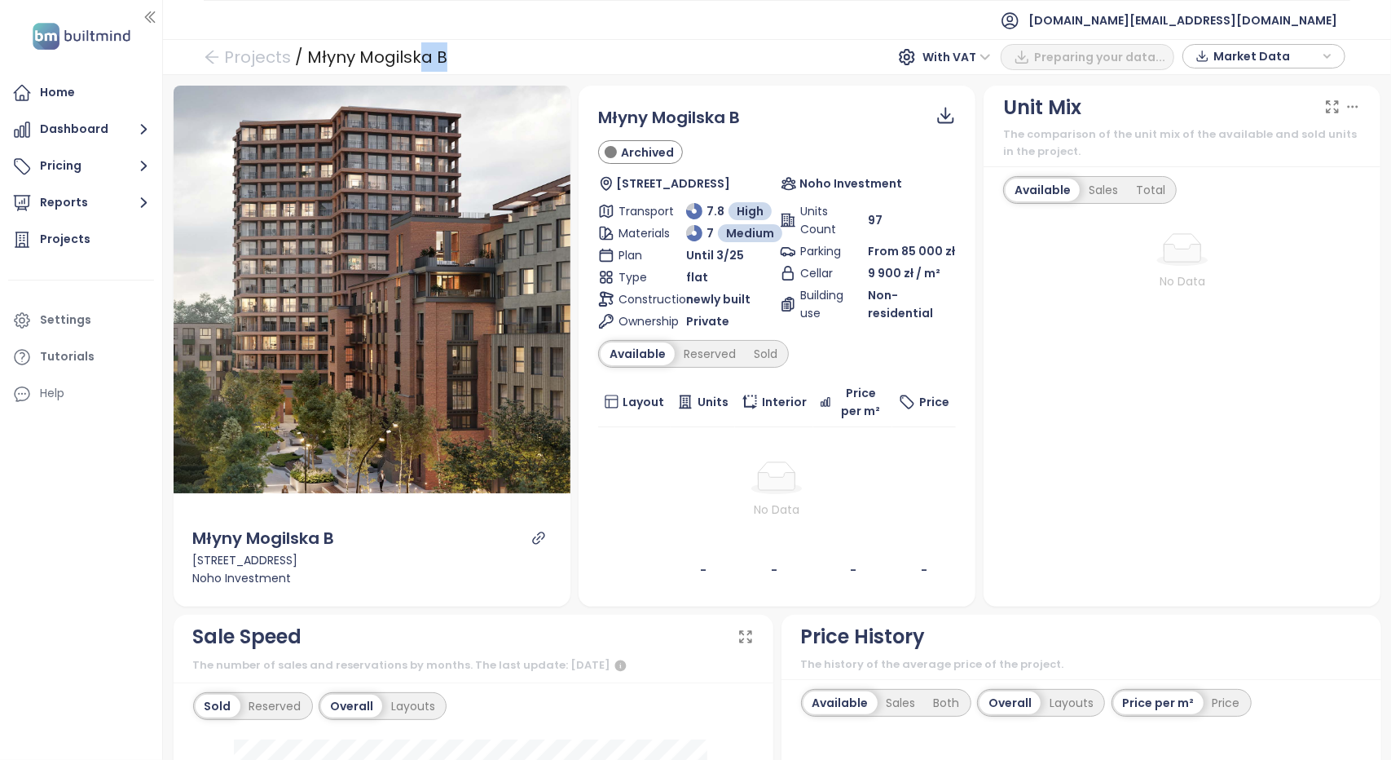
drag, startPoint x: 448, startPoint y: 60, endPoint x: 421, endPoint y: 56, distance: 27.9
click at [421, 56] on div "Projects / Młyny Mogilska B With VAT Preparing your data... Market Data" at bounding box center [777, 57] width 1228 height 36
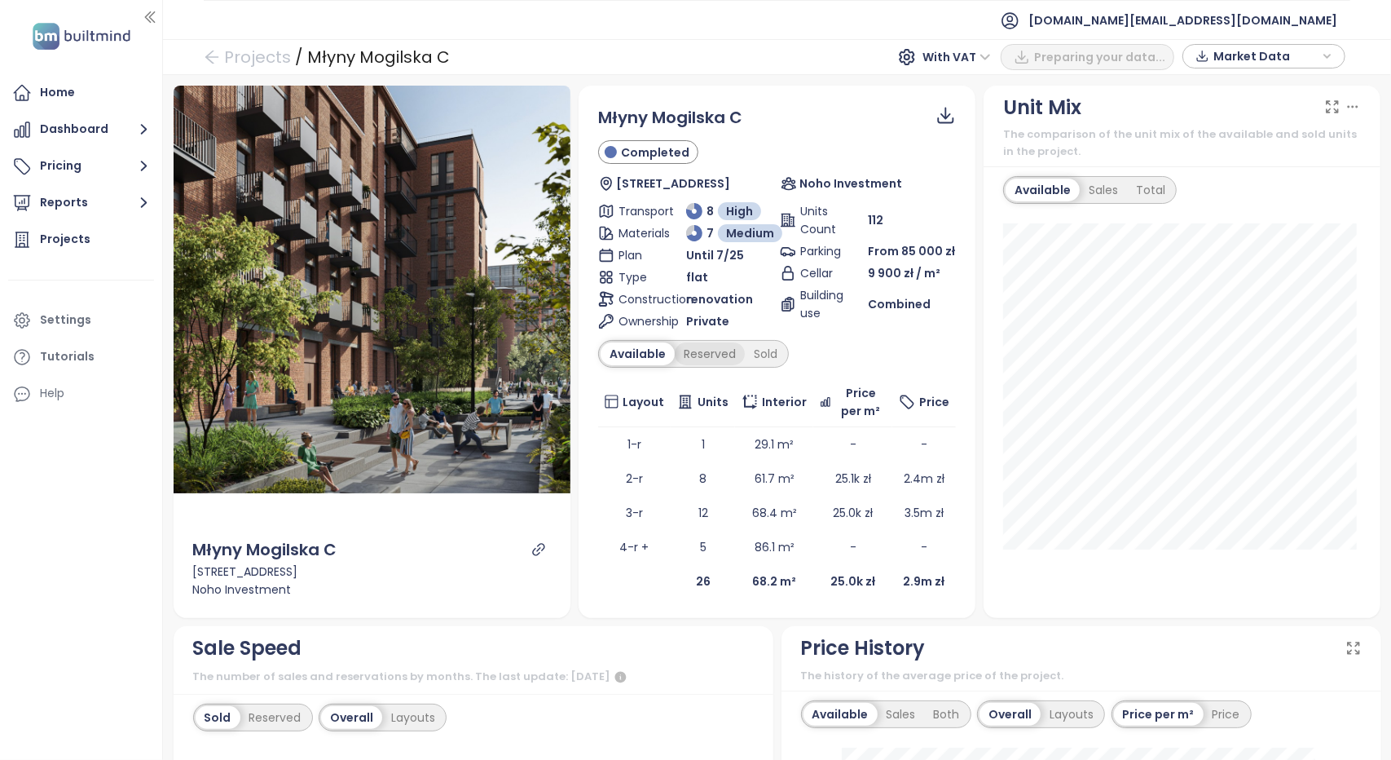
click at [716, 355] on div "Reserved" at bounding box center [710, 353] width 70 height 23
drag, startPoint x: 744, startPoint y: 120, endPoint x: 597, endPoint y: 118, distance: 147.6
click at [598, 118] on div "Młyny Mogilska C" at bounding box center [777, 117] width 358 height 25
copy span "Młyny Mogilska C"
click at [779, 60] on div "Projects / Młyny Mogilska C With VAT PDF Market Data" at bounding box center [777, 57] width 1228 height 36
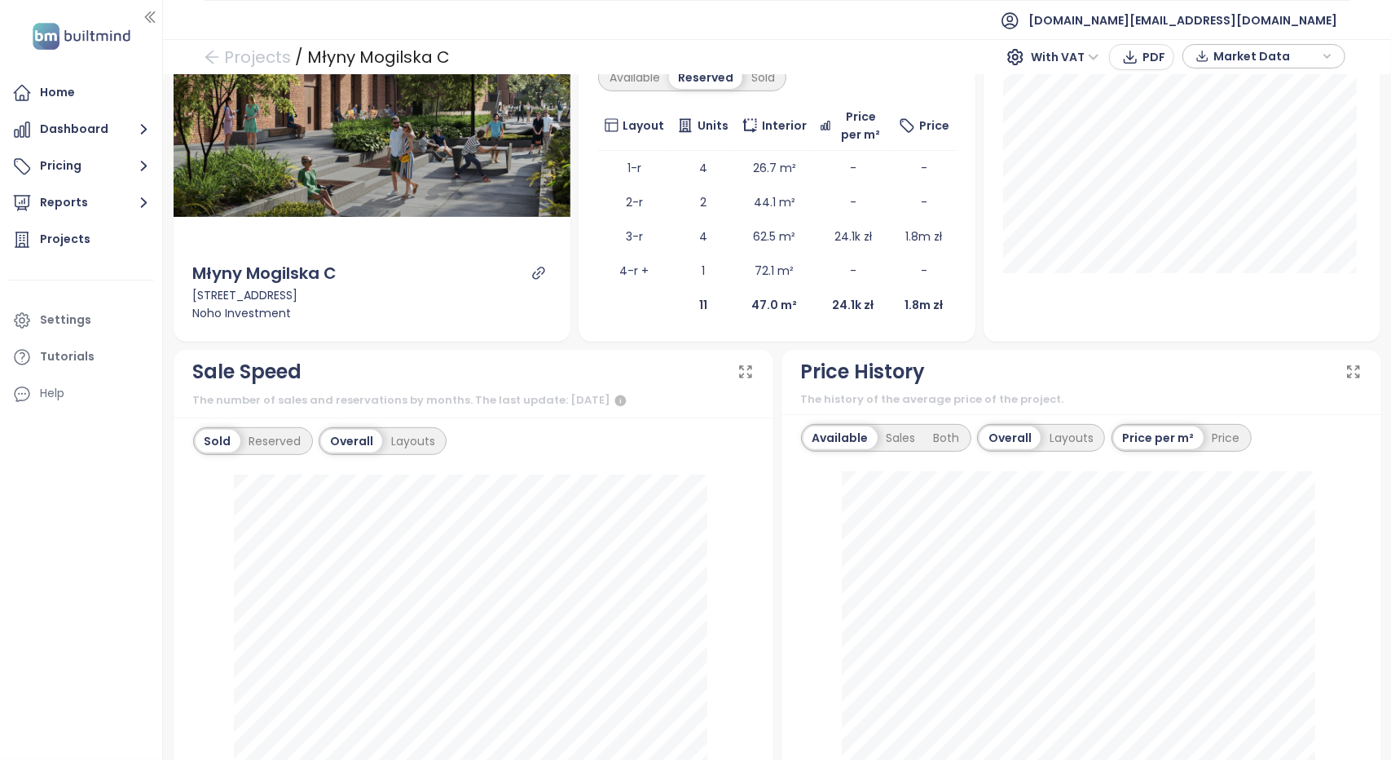
scroll to position [489, 0]
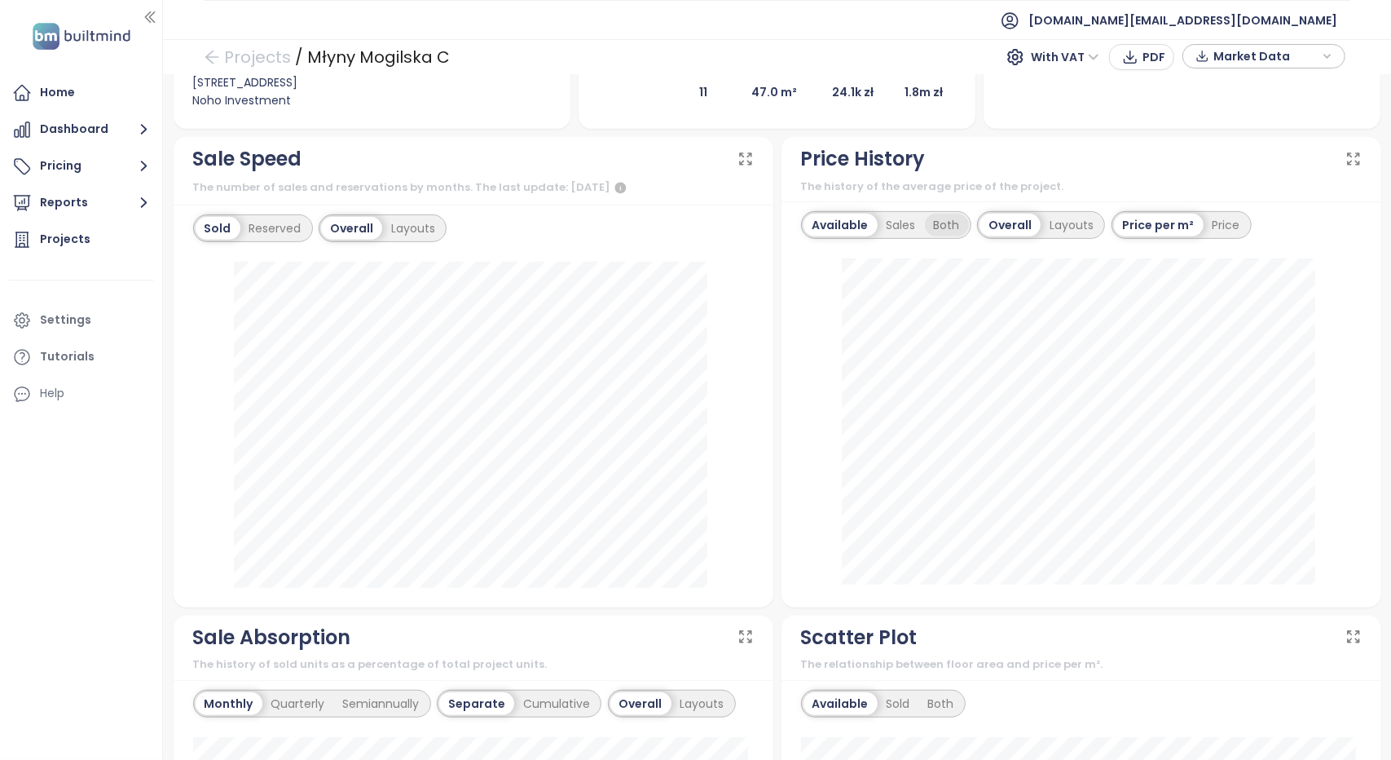
click at [925, 223] on div "Both" at bounding box center [947, 225] width 44 height 23
click at [1209, 224] on div "Price" at bounding box center [1224, 225] width 46 height 23
click at [1056, 227] on div "Layouts" at bounding box center [1069, 225] width 62 height 23
click at [902, 217] on div "Sales" at bounding box center [901, 225] width 47 height 23
click at [956, 230] on div "Overall" at bounding box center [962, 225] width 58 height 23
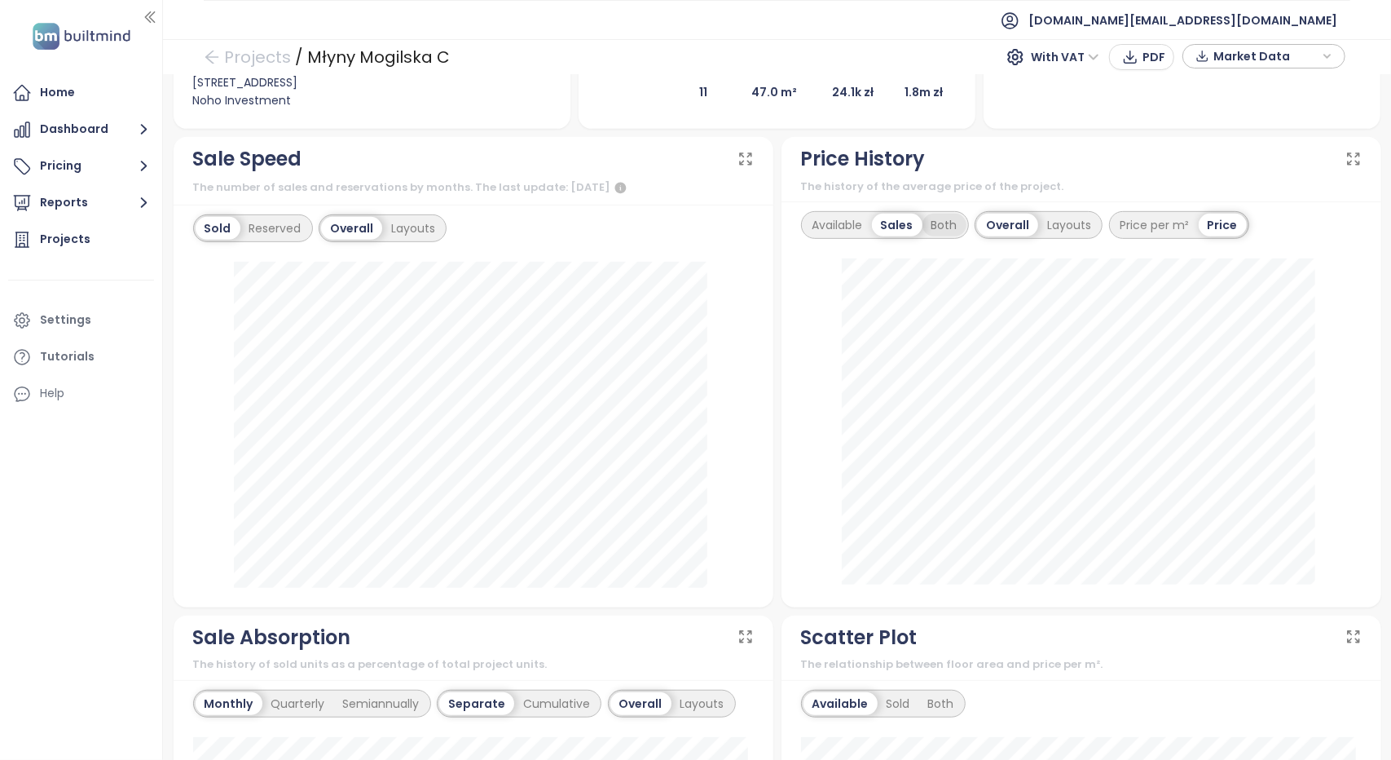
click at [941, 229] on div "Both" at bounding box center [945, 225] width 44 height 23
click at [1045, 236] on div "Overall Layouts" at bounding box center [1038, 225] width 128 height 28
click at [1055, 227] on div "Layouts" at bounding box center [1069, 225] width 62 height 23
click at [904, 218] on div "Sales" at bounding box center [901, 225] width 47 height 23
click at [845, 221] on div "Available" at bounding box center [838, 225] width 68 height 23
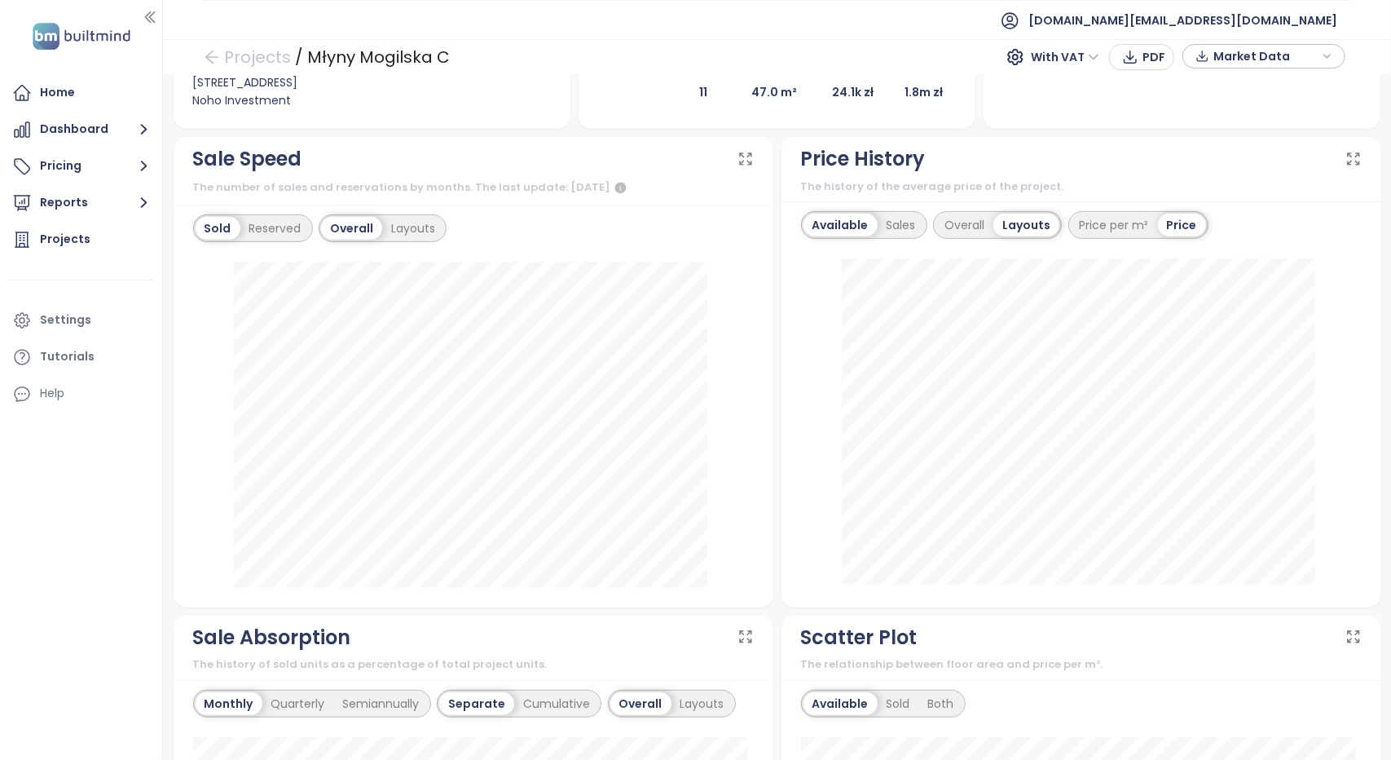
click at [1116, 211] on div "Price per m² Price" at bounding box center [1139, 225] width 140 height 28
click at [1116, 227] on div "Price per m²" at bounding box center [1114, 225] width 87 height 23
click at [887, 225] on div "Sales" at bounding box center [901, 225] width 47 height 23
click at [959, 221] on div "Overall" at bounding box center [962, 225] width 58 height 23
click at [931, 225] on div "Both" at bounding box center [945, 225] width 44 height 23
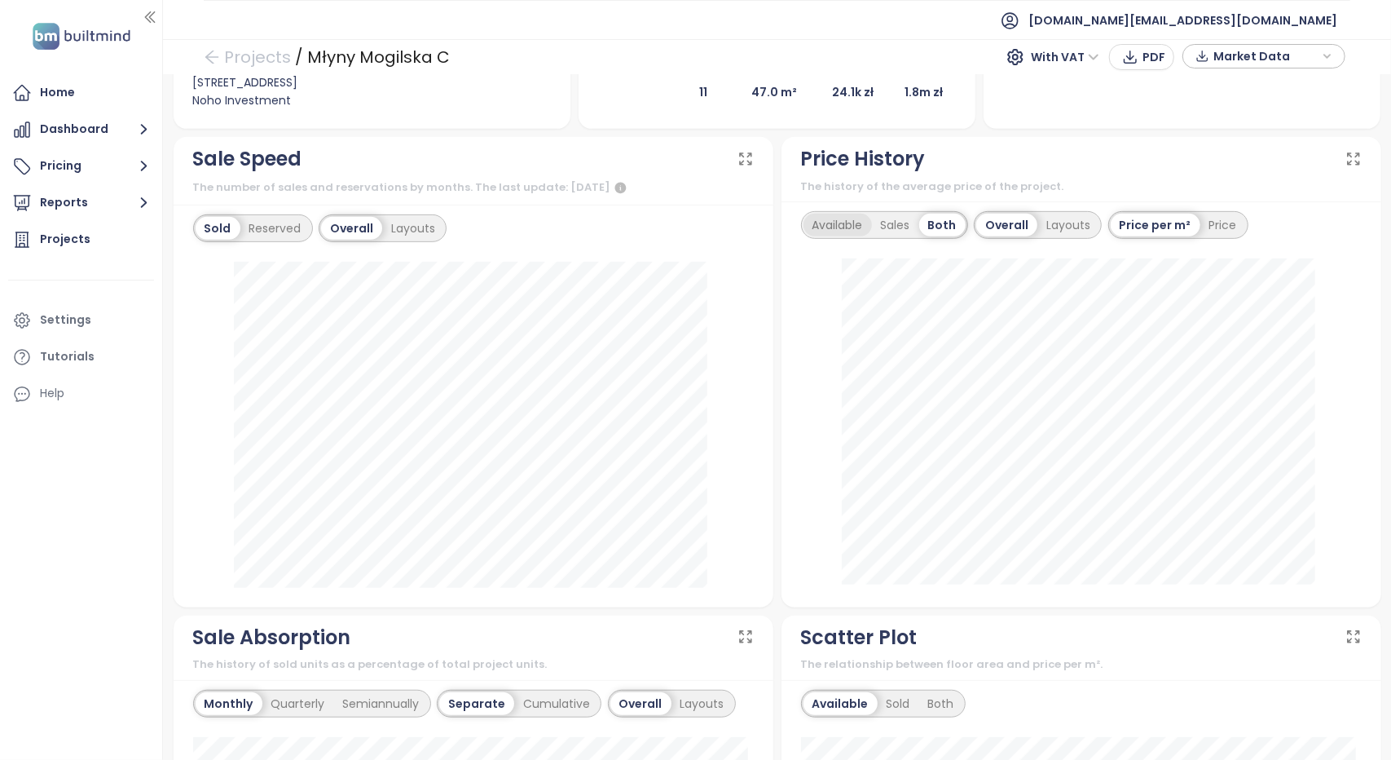
click at [839, 232] on div "Available" at bounding box center [838, 225] width 68 height 23
click at [942, 227] on div "Both" at bounding box center [947, 225] width 44 height 23
click at [1216, 217] on div "Price" at bounding box center [1224, 225] width 46 height 23
click at [1159, 226] on div "Price per m²" at bounding box center [1154, 225] width 87 height 23
click at [1216, 219] on div "Price" at bounding box center [1224, 225] width 46 height 23
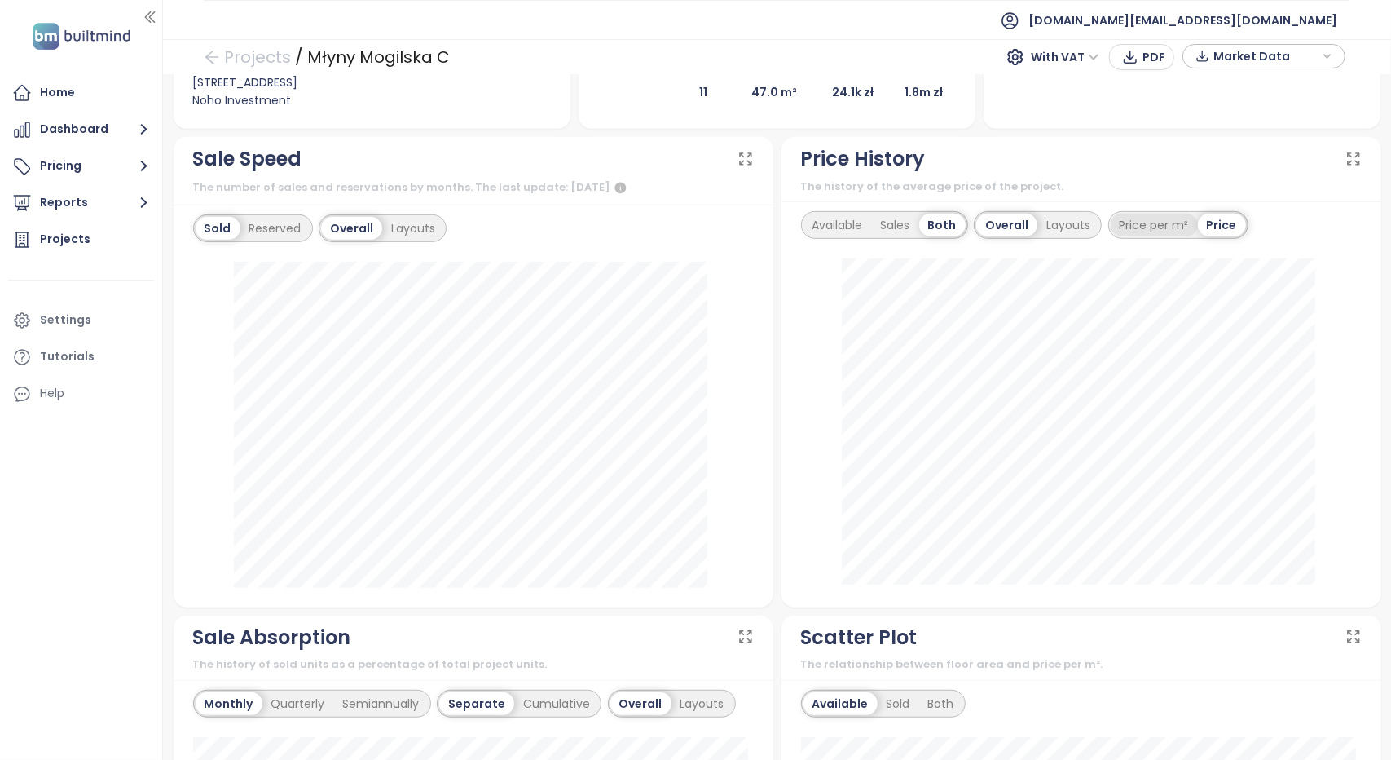
click at [1144, 227] on div "Price per m²" at bounding box center [1154, 225] width 87 height 23
click at [1210, 220] on div "Price" at bounding box center [1224, 225] width 46 height 23
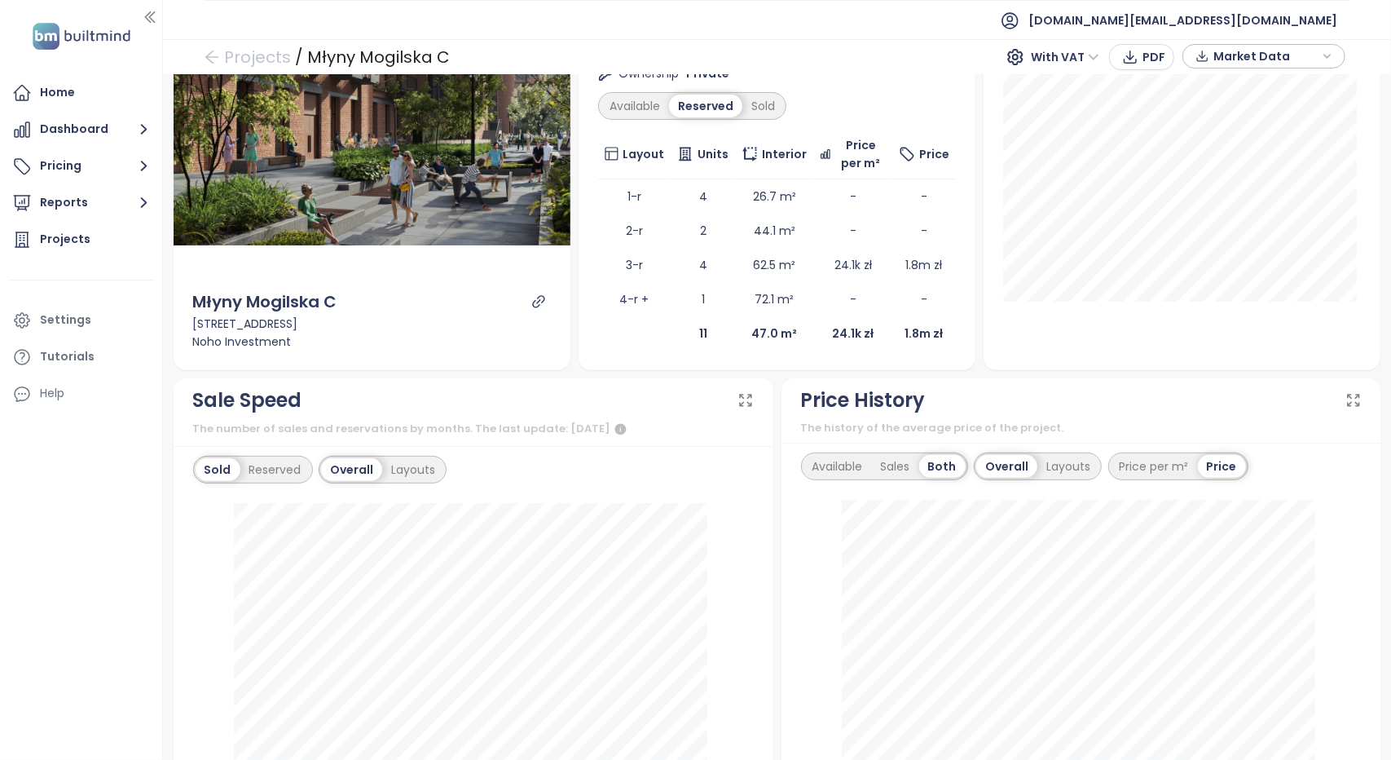
scroll to position [245, 0]
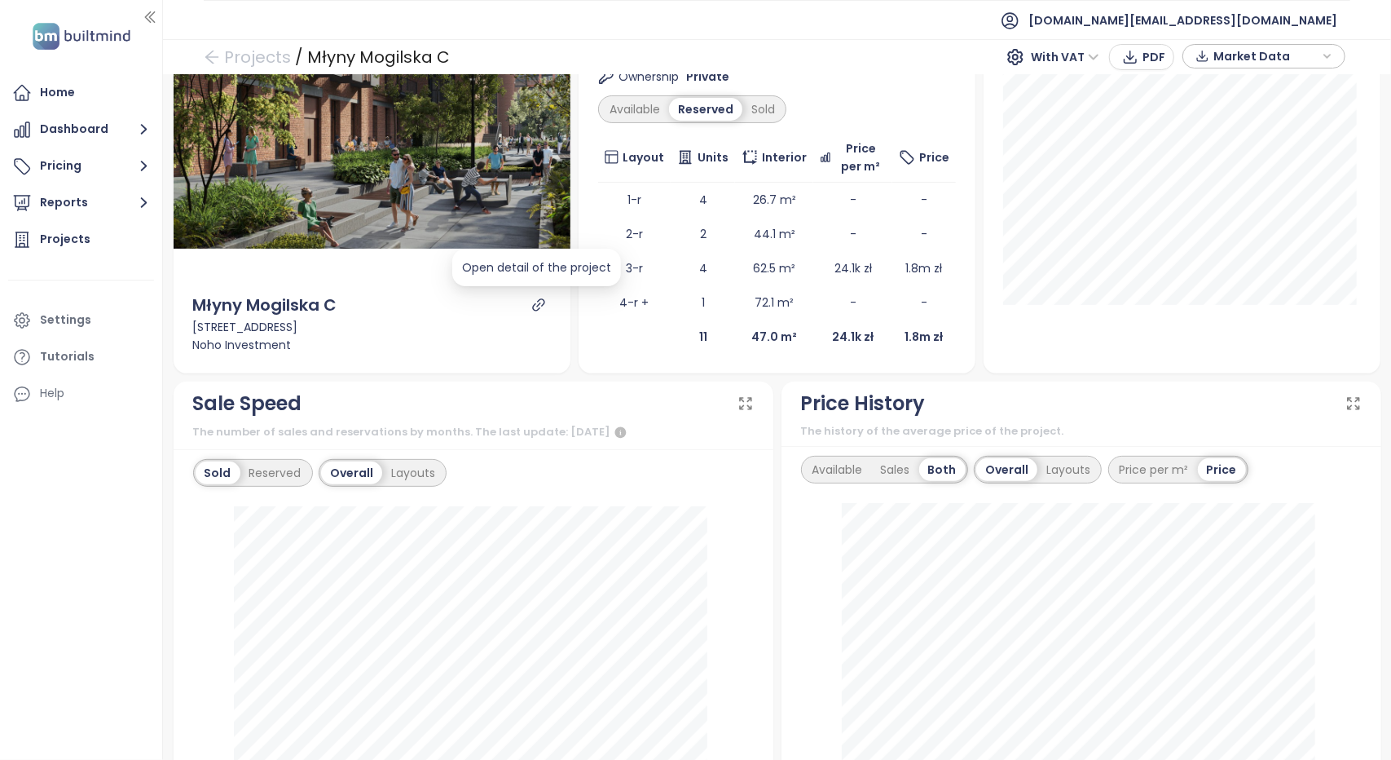
click at [532, 308] on icon "link" at bounding box center [538, 304] width 12 height 12
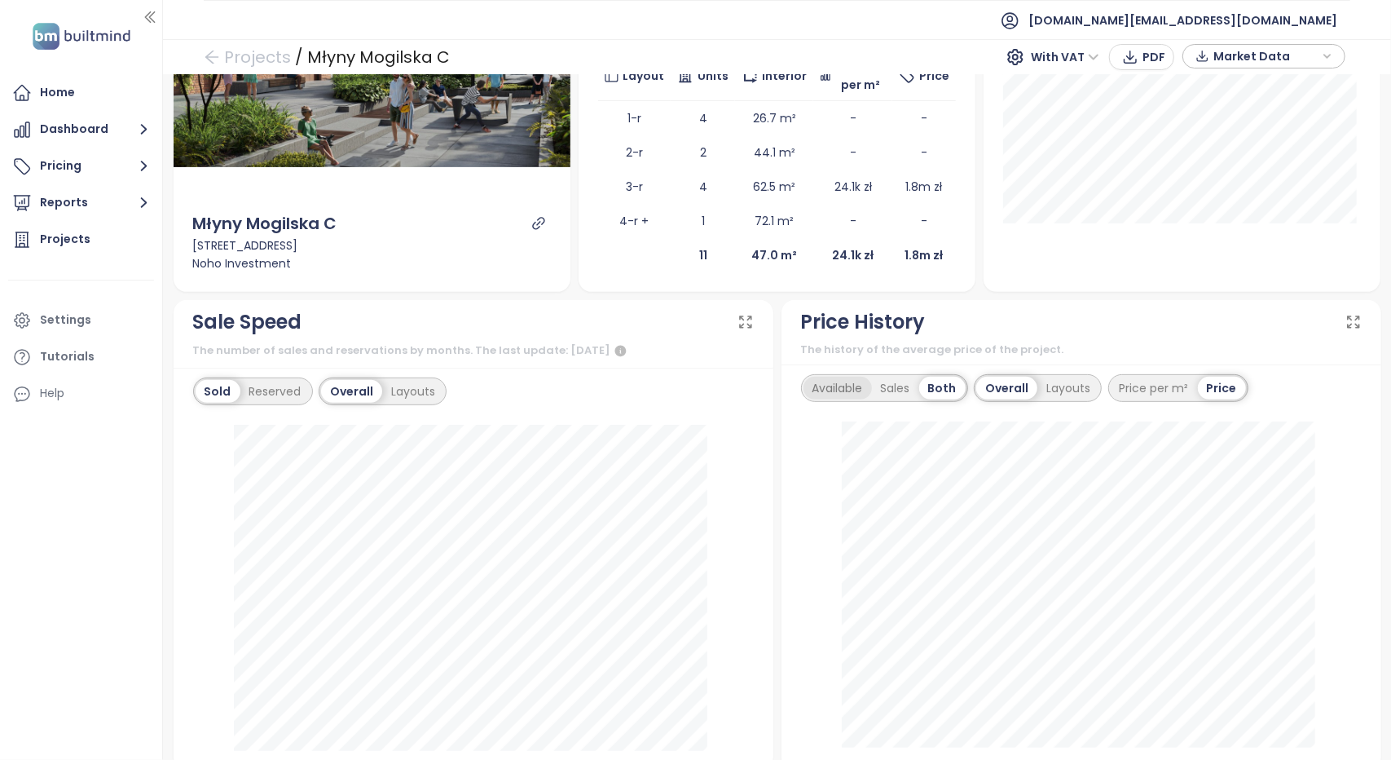
click at [852, 387] on div "Available" at bounding box center [838, 388] width 68 height 23
click at [1161, 388] on div "Price per m²" at bounding box center [1157, 388] width 87 height 23
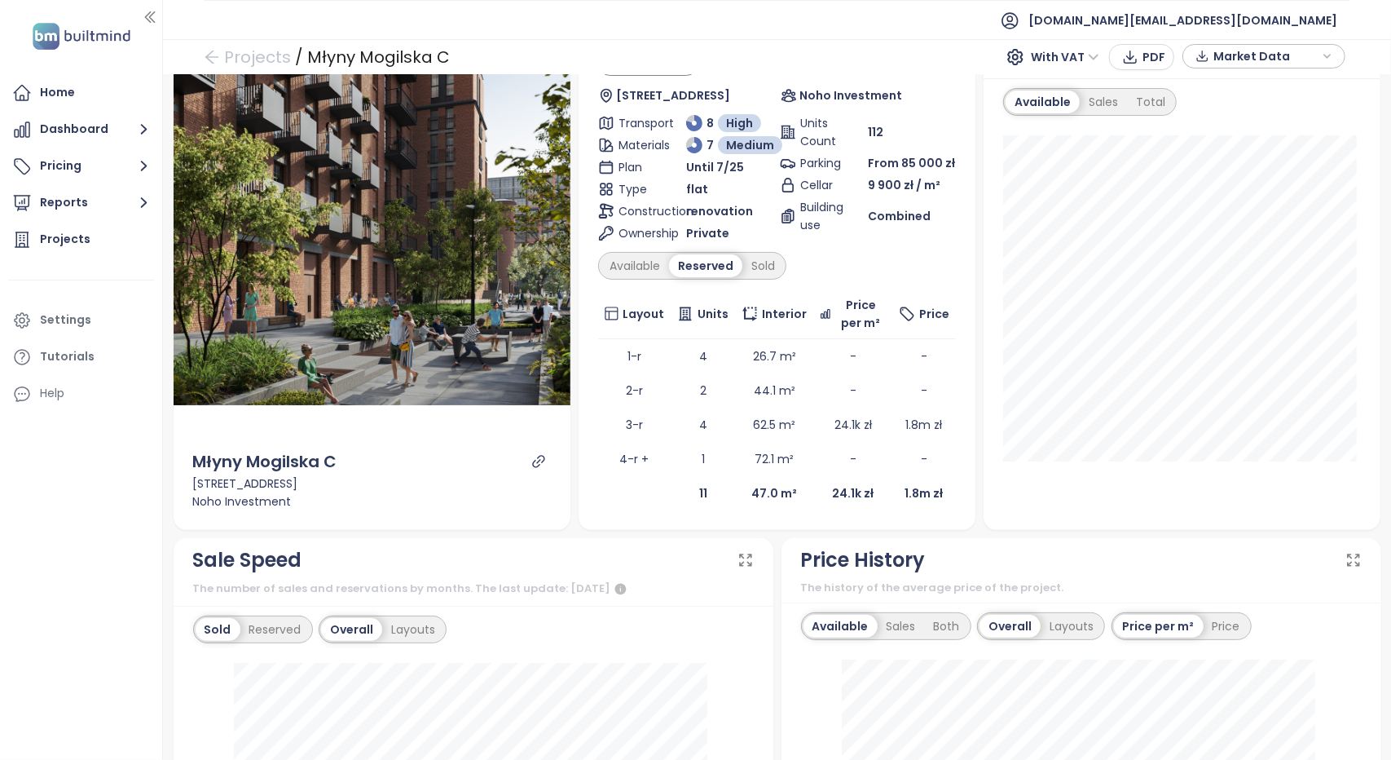
scroll to position [82, 0]
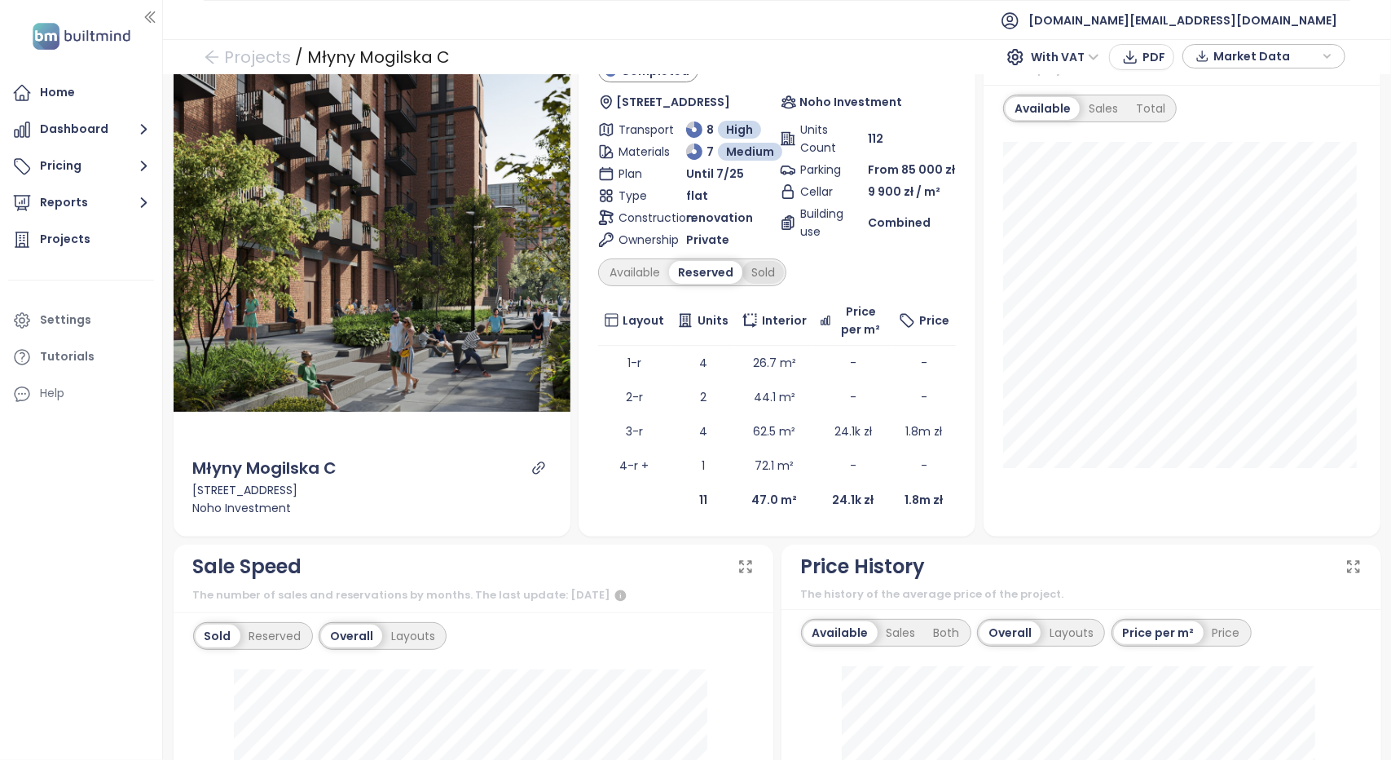
click at [770, 273] on div "Sold" at bounding box center [764, 272] width 42 height 23
click at [632, 273] on div "Available" at bounding box center [635, 272] width 68 height 23
click at [695, 270] on div "Reserved" at bounding box center [710, 272] width 70 height 23
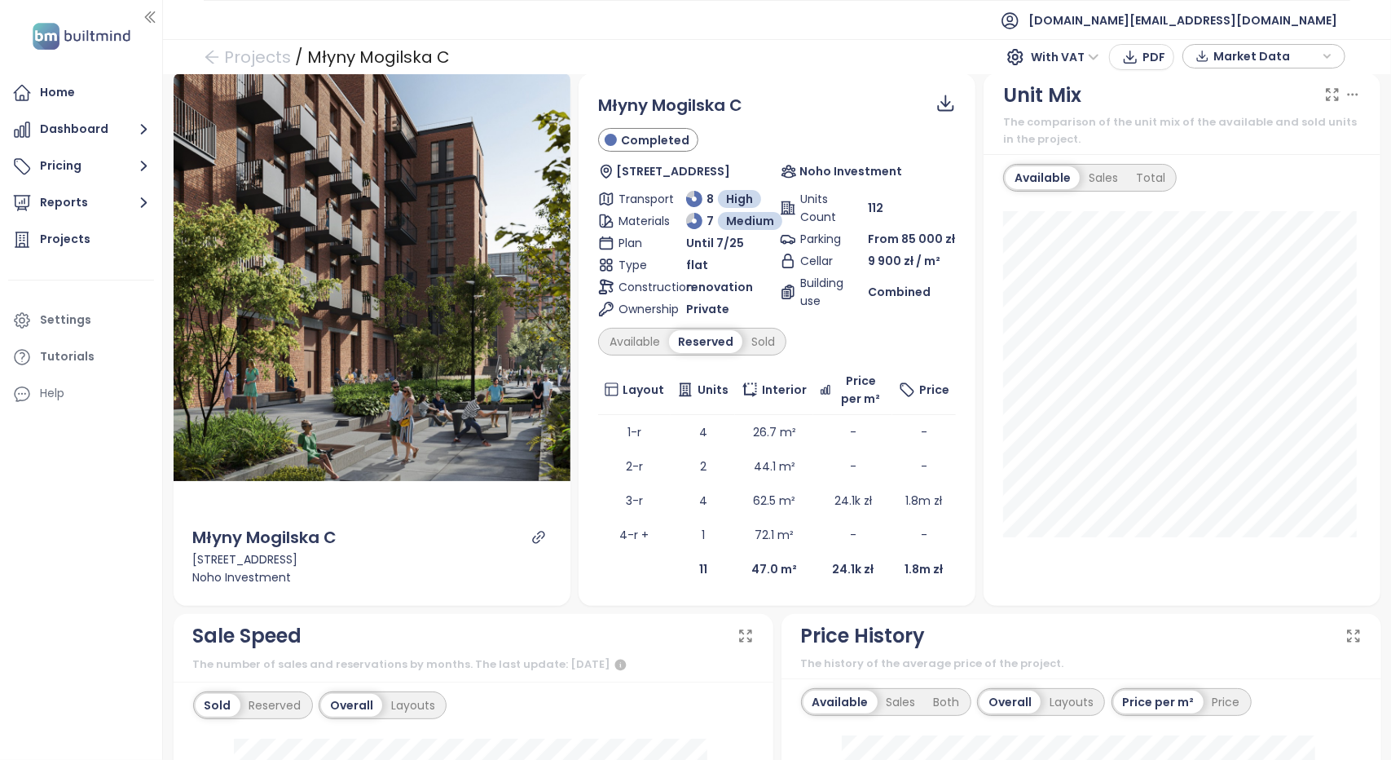
scroll to position [0, 0]
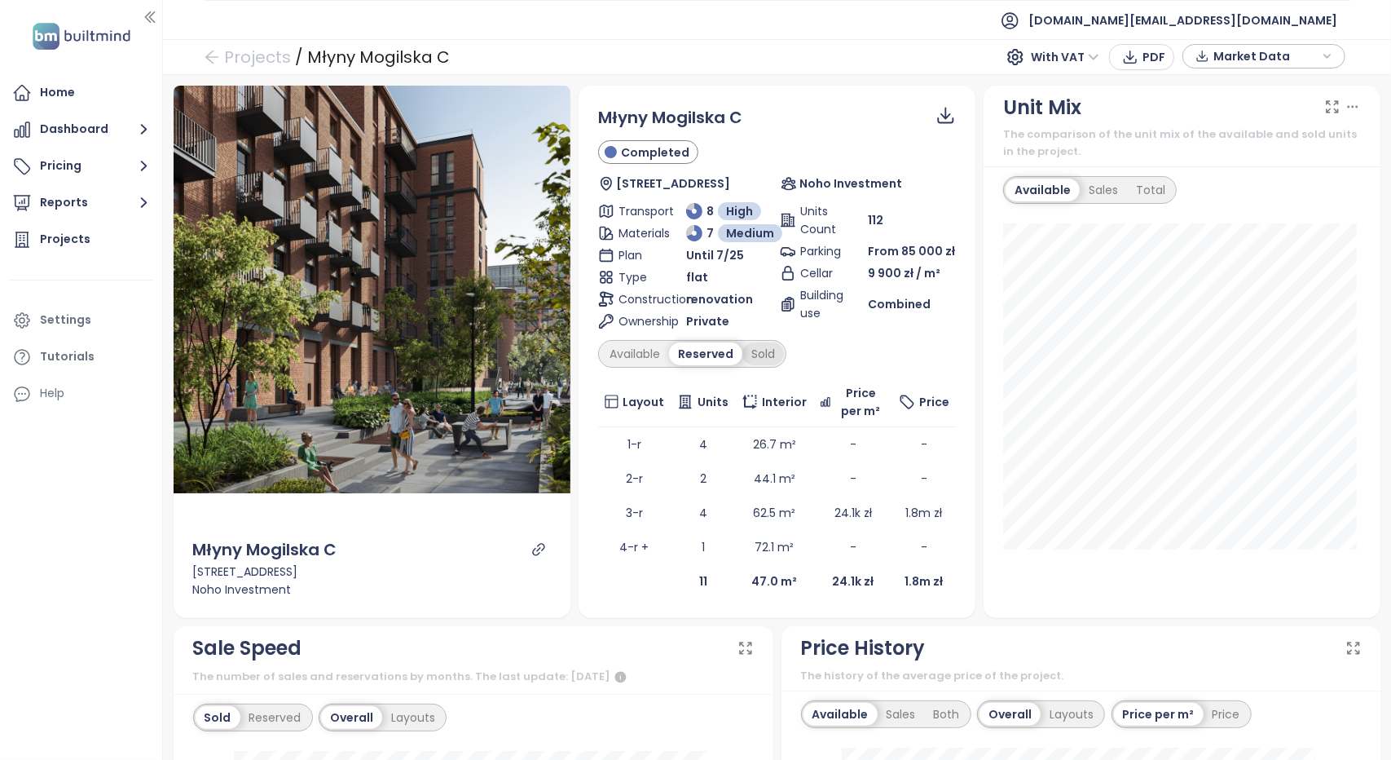
click at [761, 352] on div "Sold" at bounding box center [764, 353] width 42 height 23
click at [702, 353] on div "Reserved" at bounding box center [704, 353] width 70 height 23
click at [637, 355] on div "Available" at bounding box center [635, 353] width 68 height 23
click at [698, 350] on div "Reserved" at bounding box center [710, 353] width 70 height 23
click at [752, 355] on div "Sold" at bounding box center [764, 353] width 42 height 23
